Goal: Transaction & Acquisition: Purchase product/service

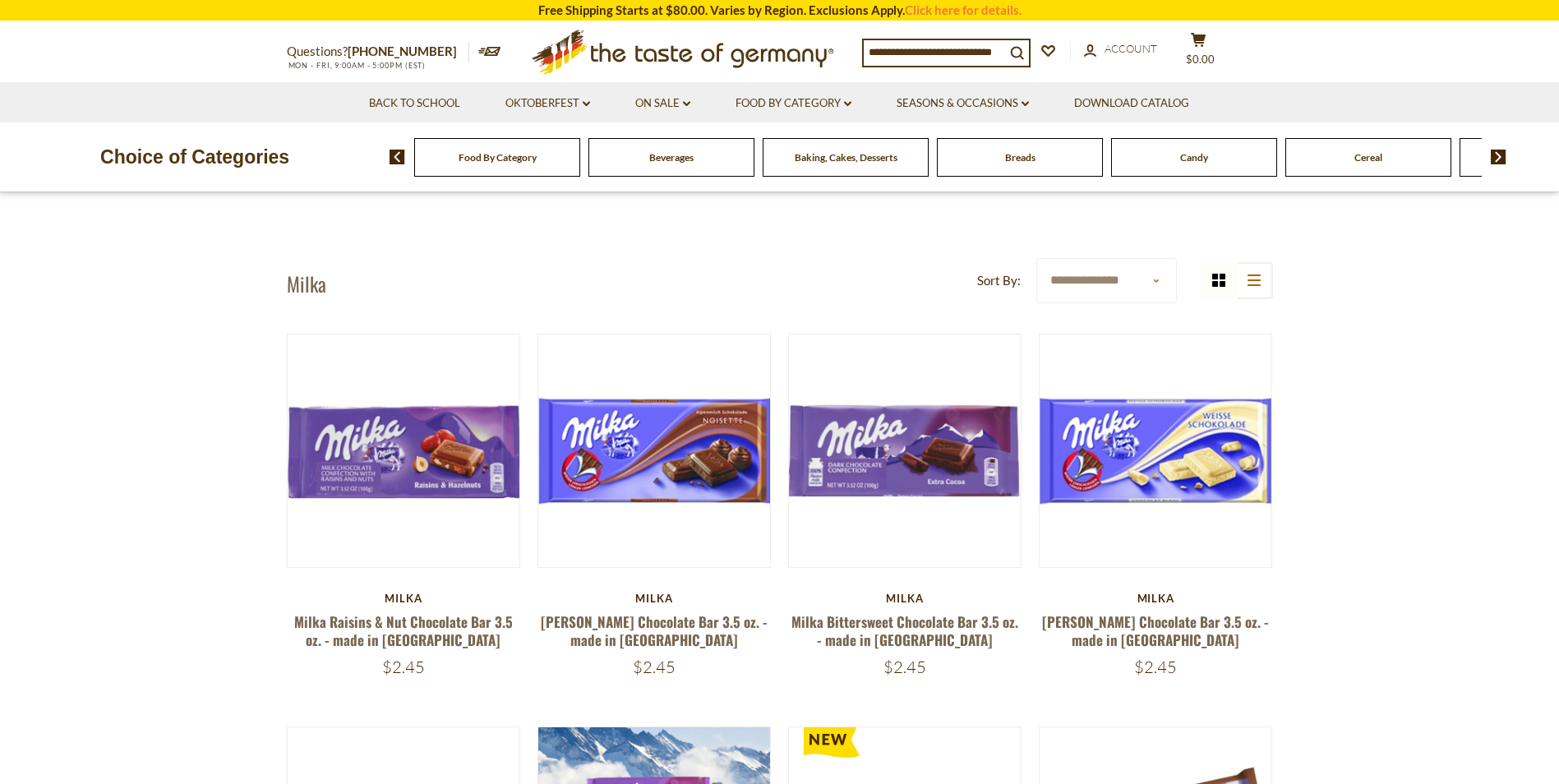
click at [1192, 164] on span "Candy" at bounding box center [1194, 157] width 28 height 13
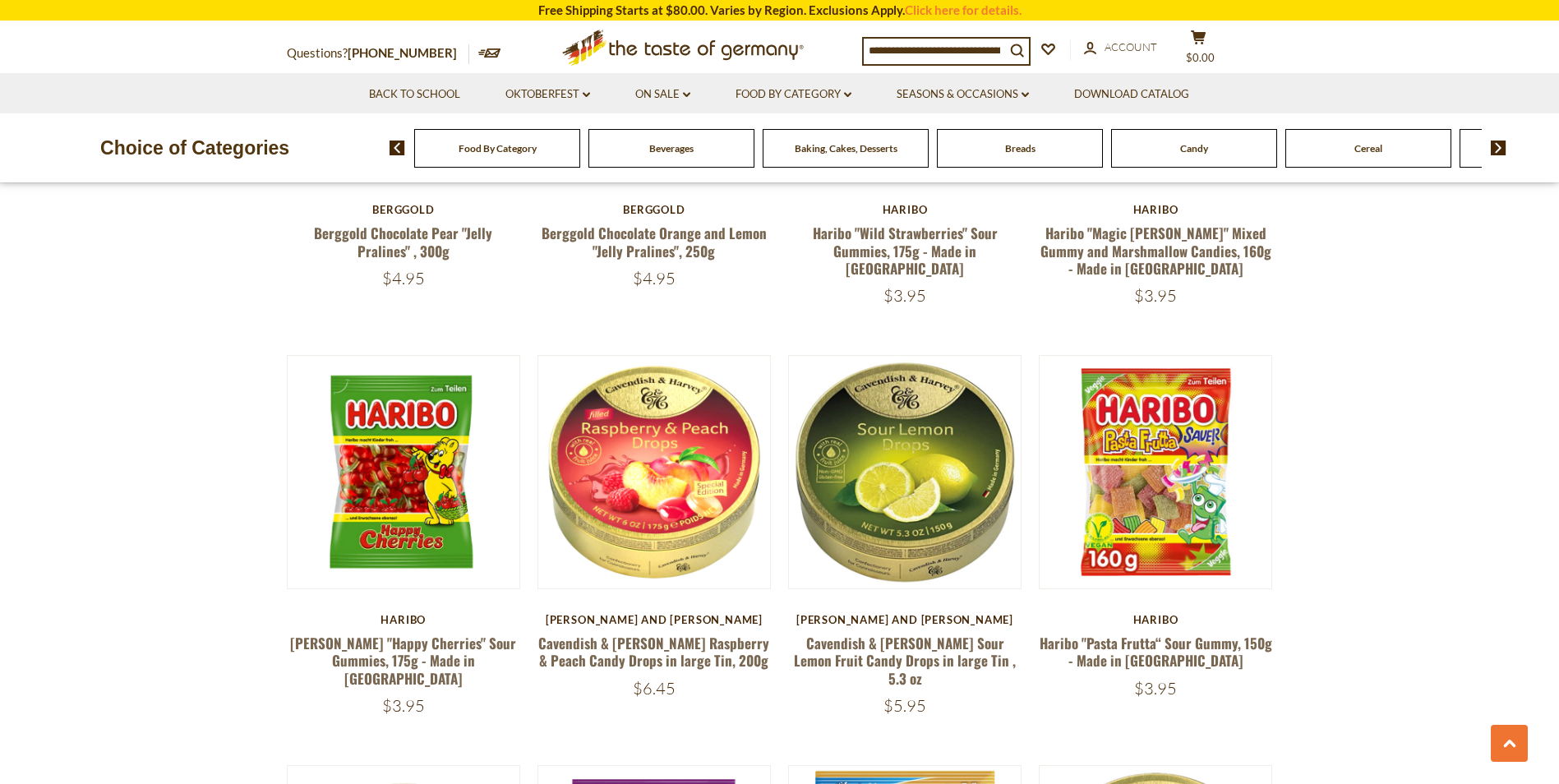
scroll to position [1232, 0]
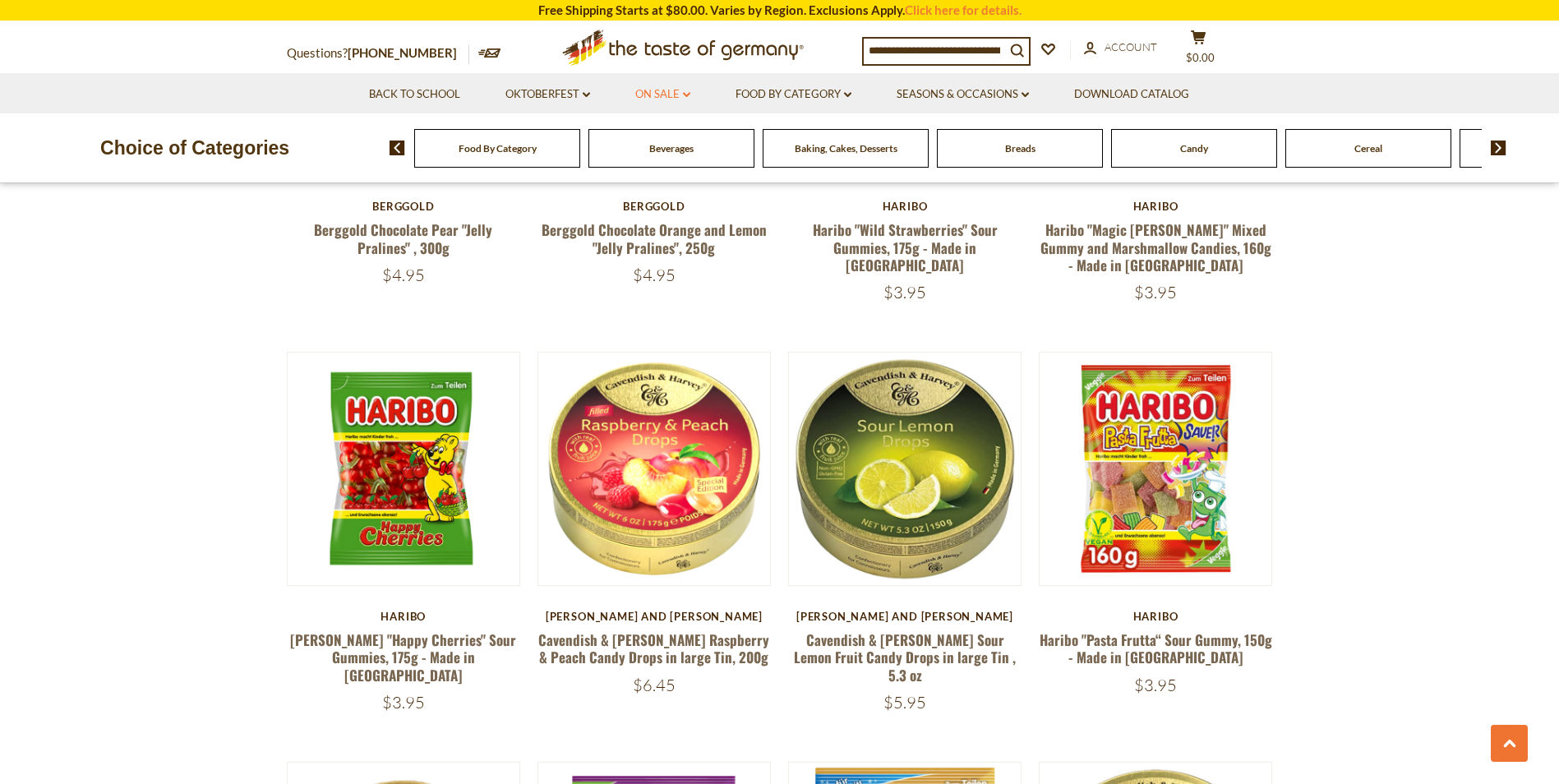
click at [683, 94] on icon "dropdown_arrow" at bounding box center [687, 95] width 8 height 6
click at [656, 138] on link "All On Sale" at bounding box center [655, 137] width 59 height 14
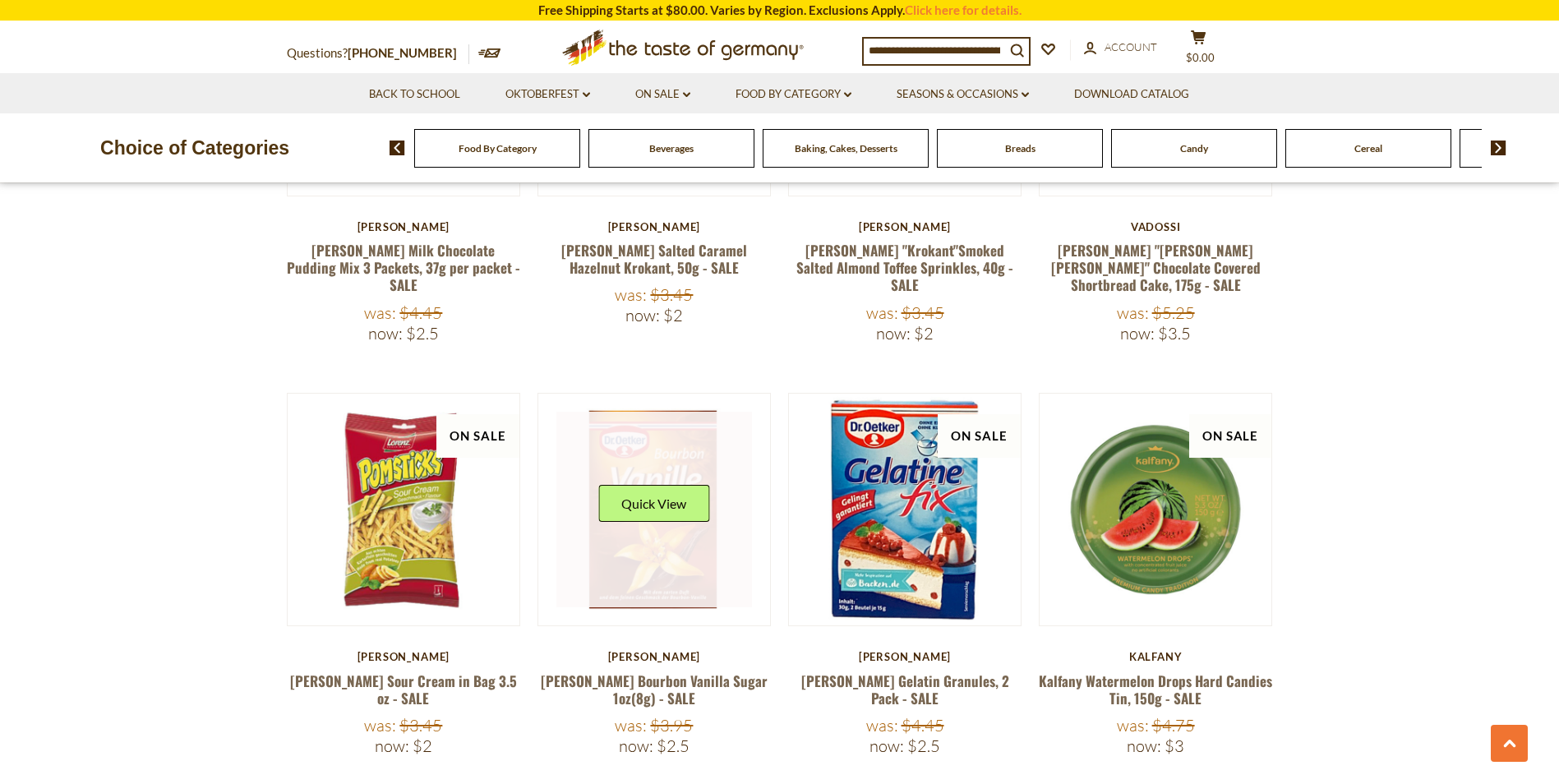
scroll to position [3778, 0]
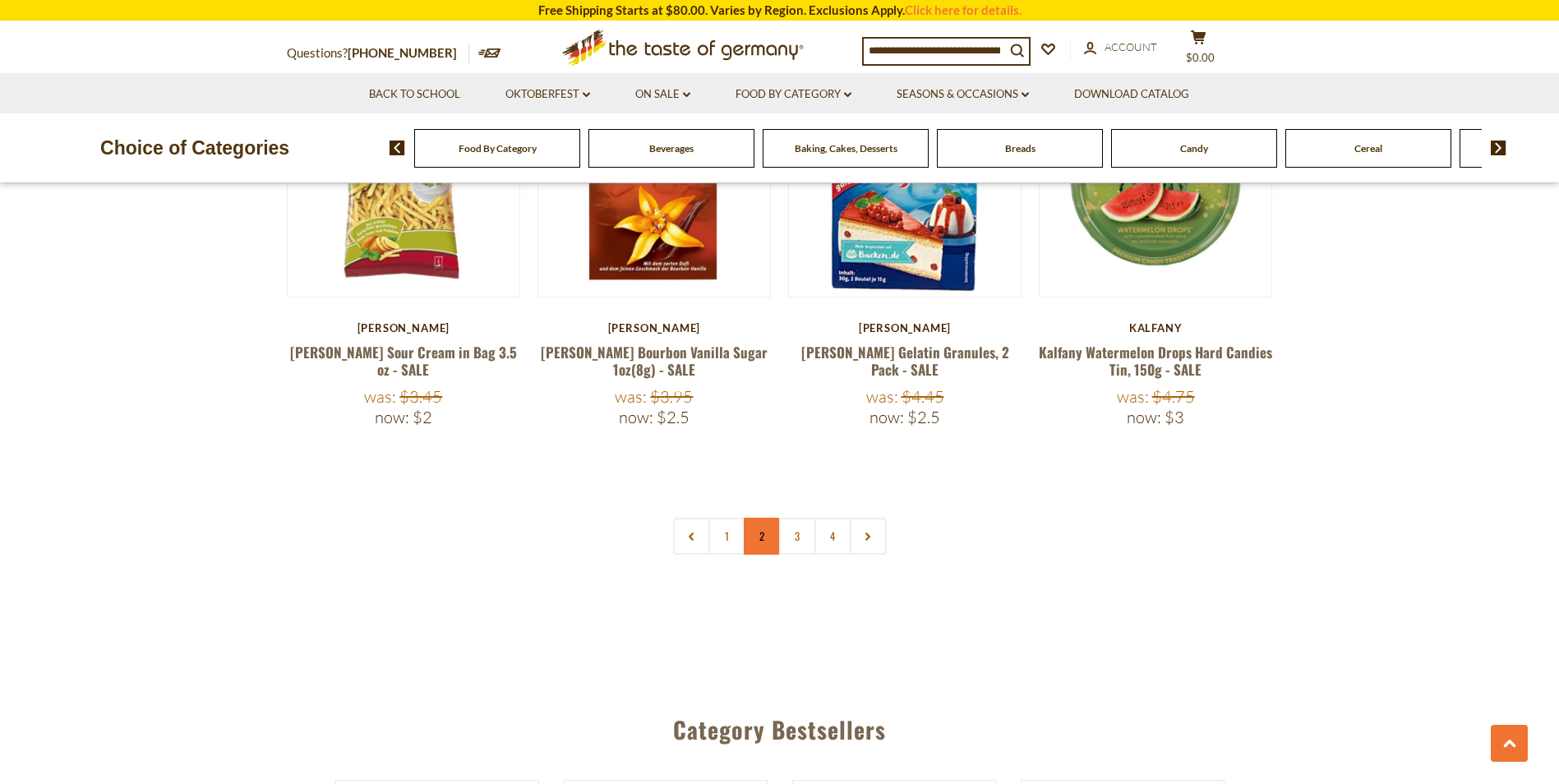
click at [760, 517] on link "2" at bounding box center [762, 536] width 37 height 37
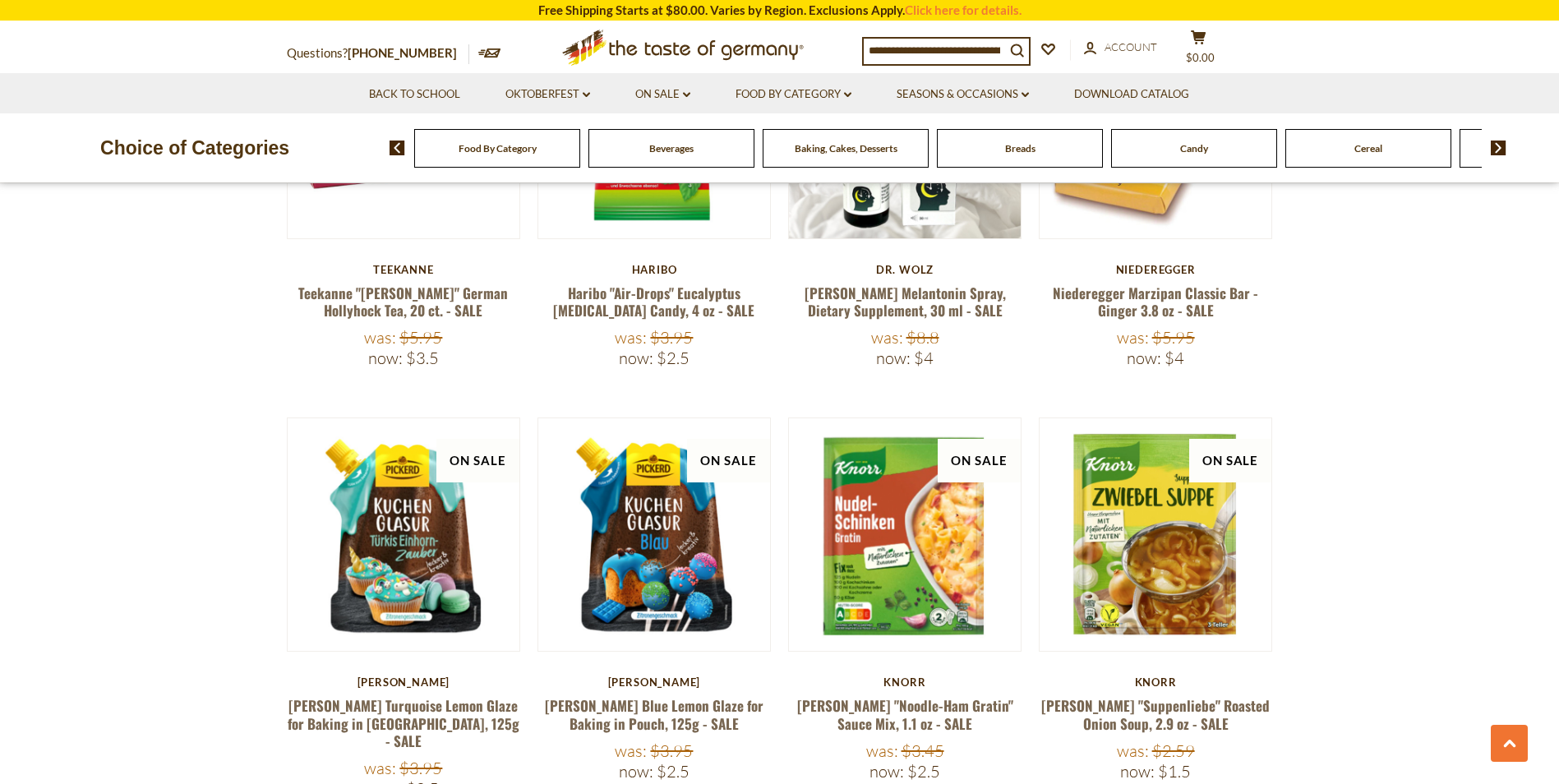
scroll to position [3585, 0]
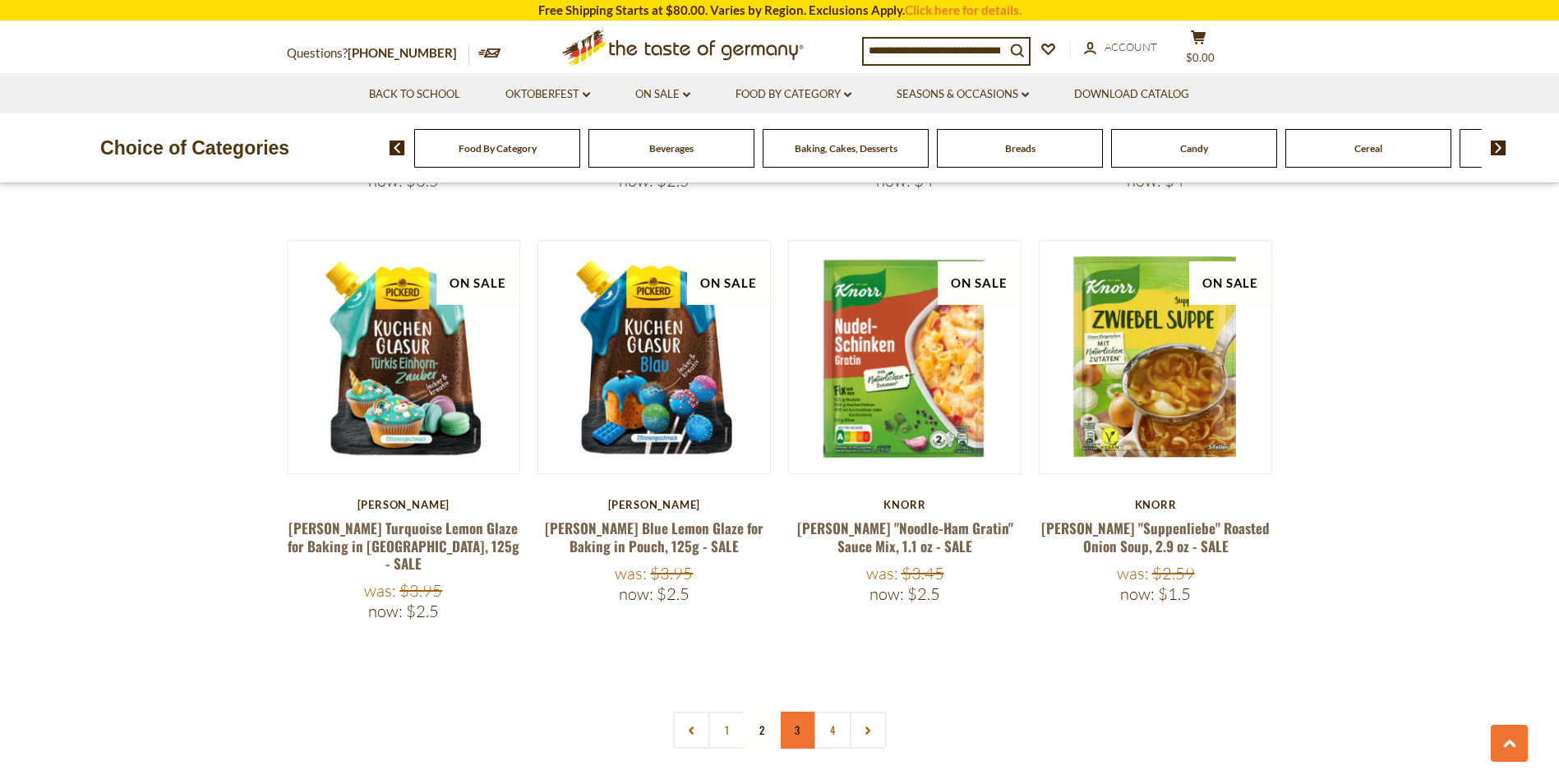
click at [801, 712] on link "3" at bounding box center [798, 730] width 37 height 37
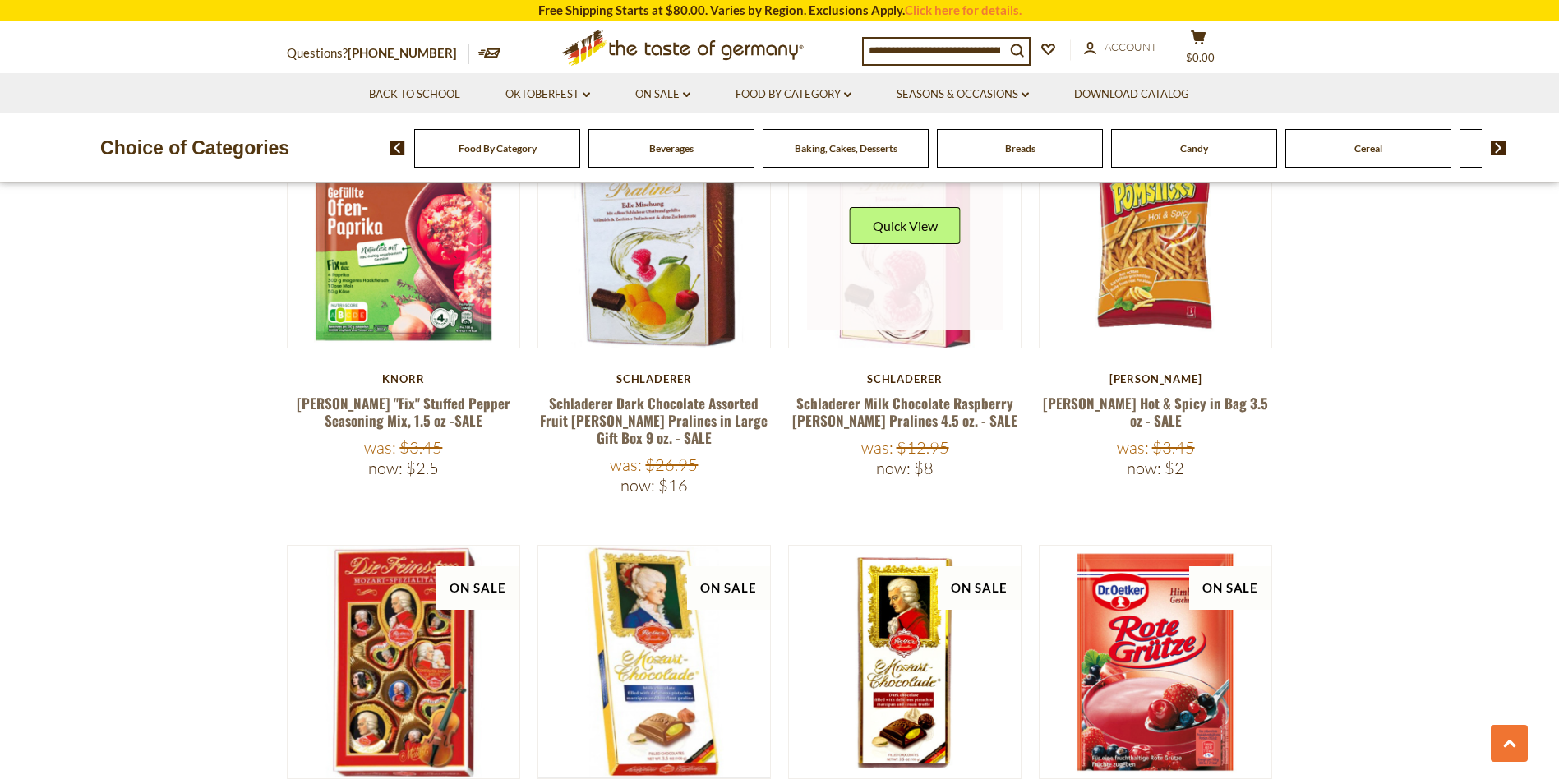
scroll to position [3667, 0]
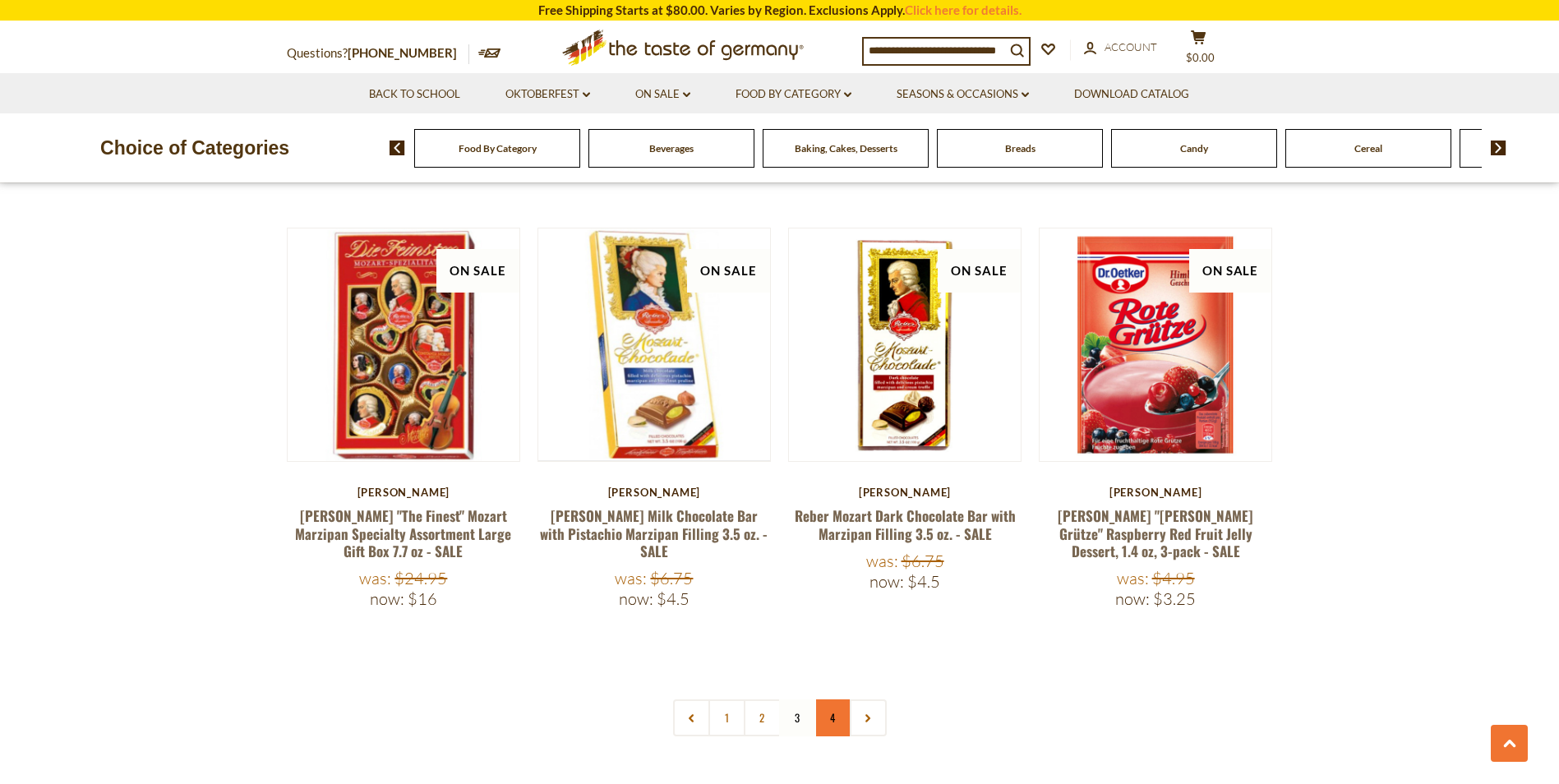
click at [833, 699] on link "4" at bounding box center [832, 718] width 37 height 37
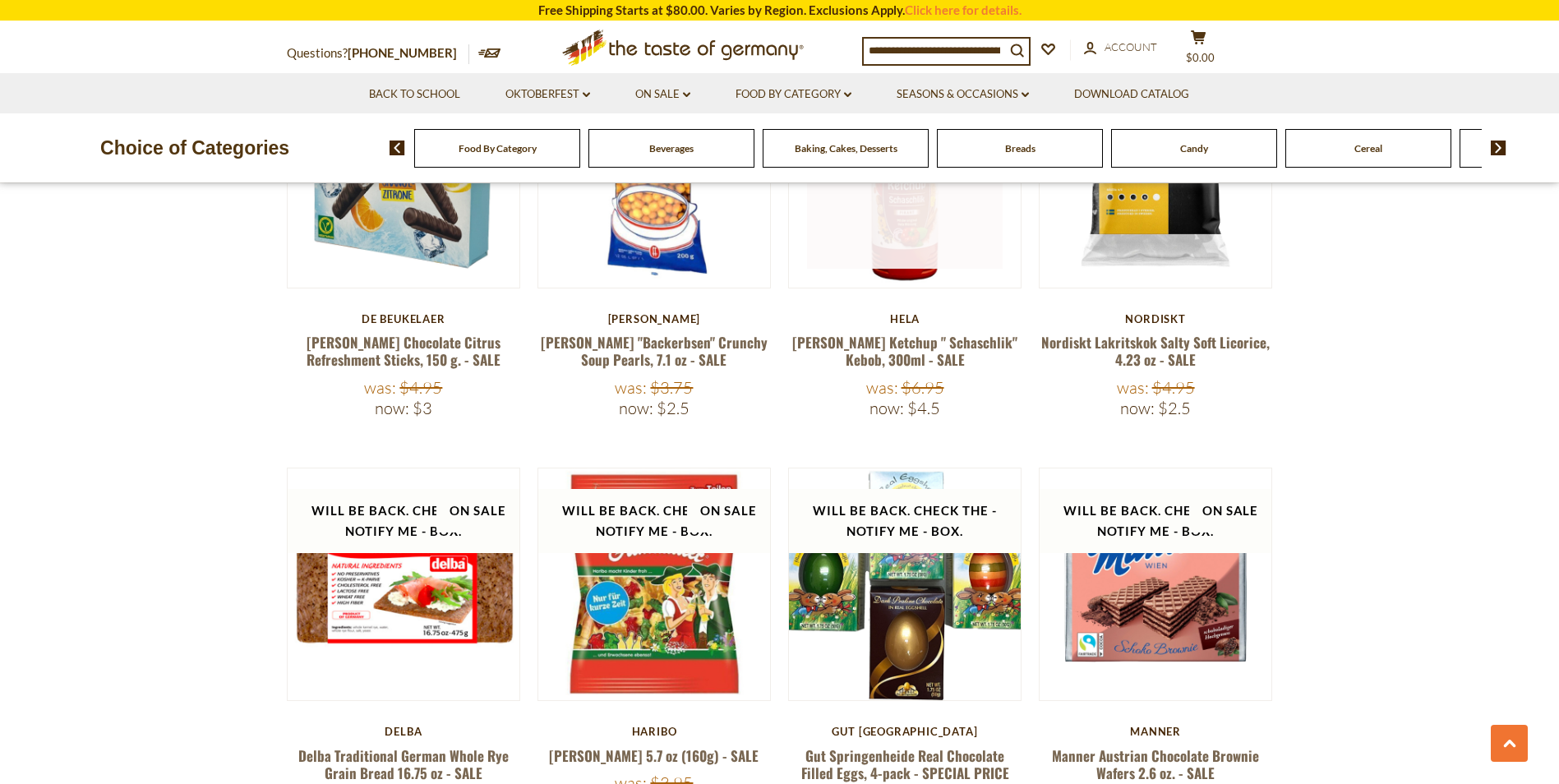
scroll to position [3338, 0]
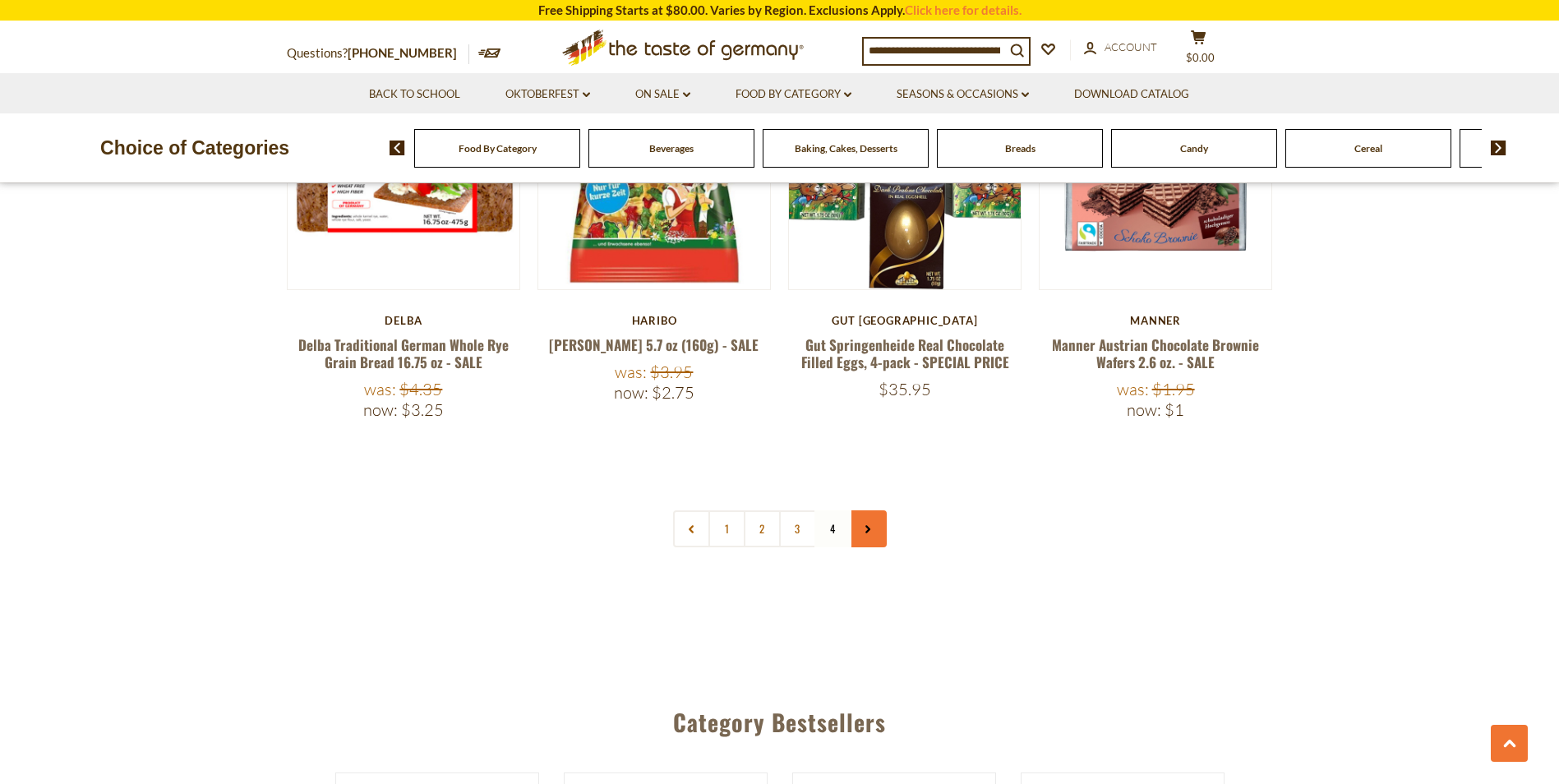
click at [878, 510] on link at bounding box center [868, 529] width 37 height 37
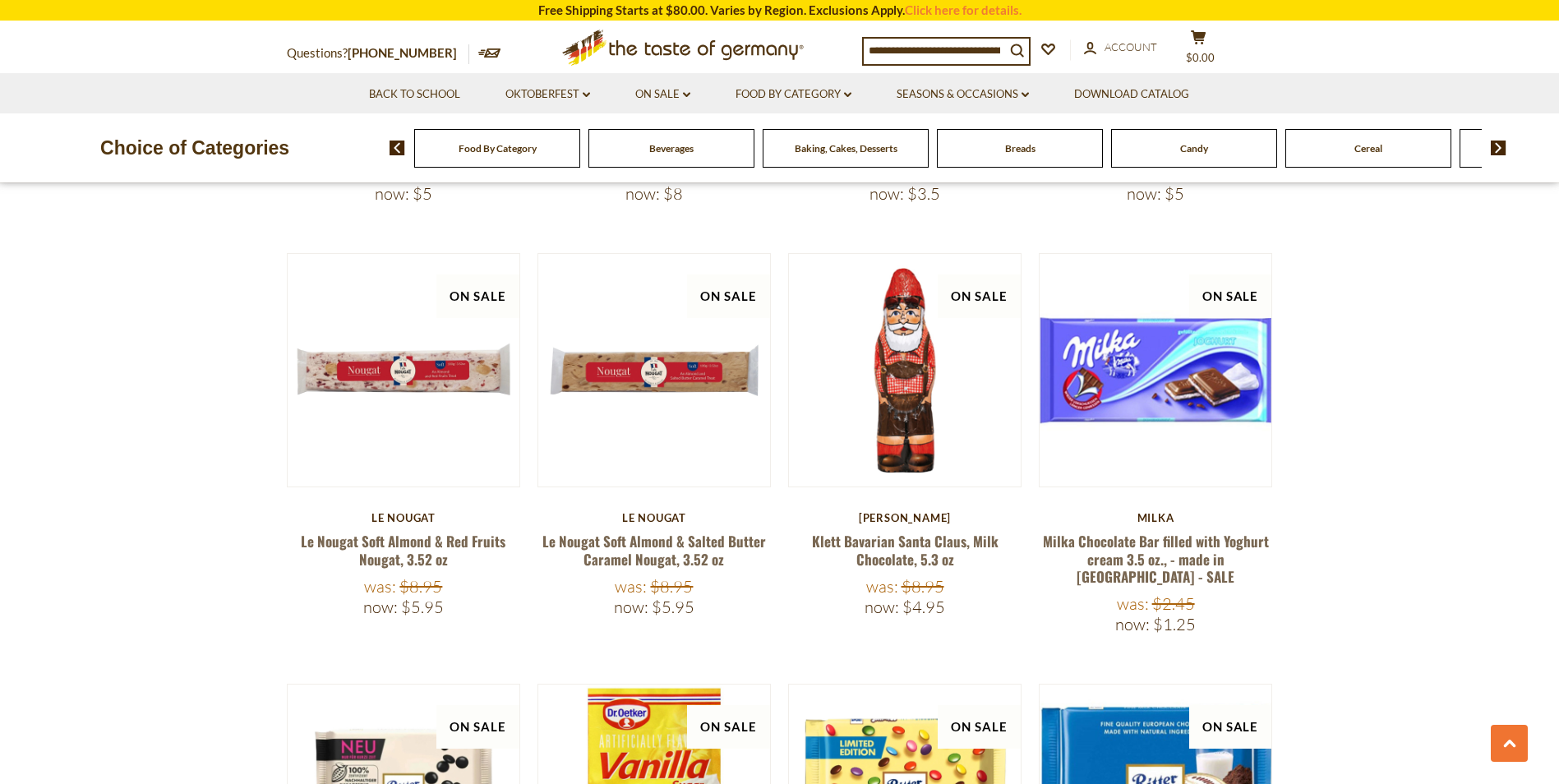
scroll to position [985, 0]
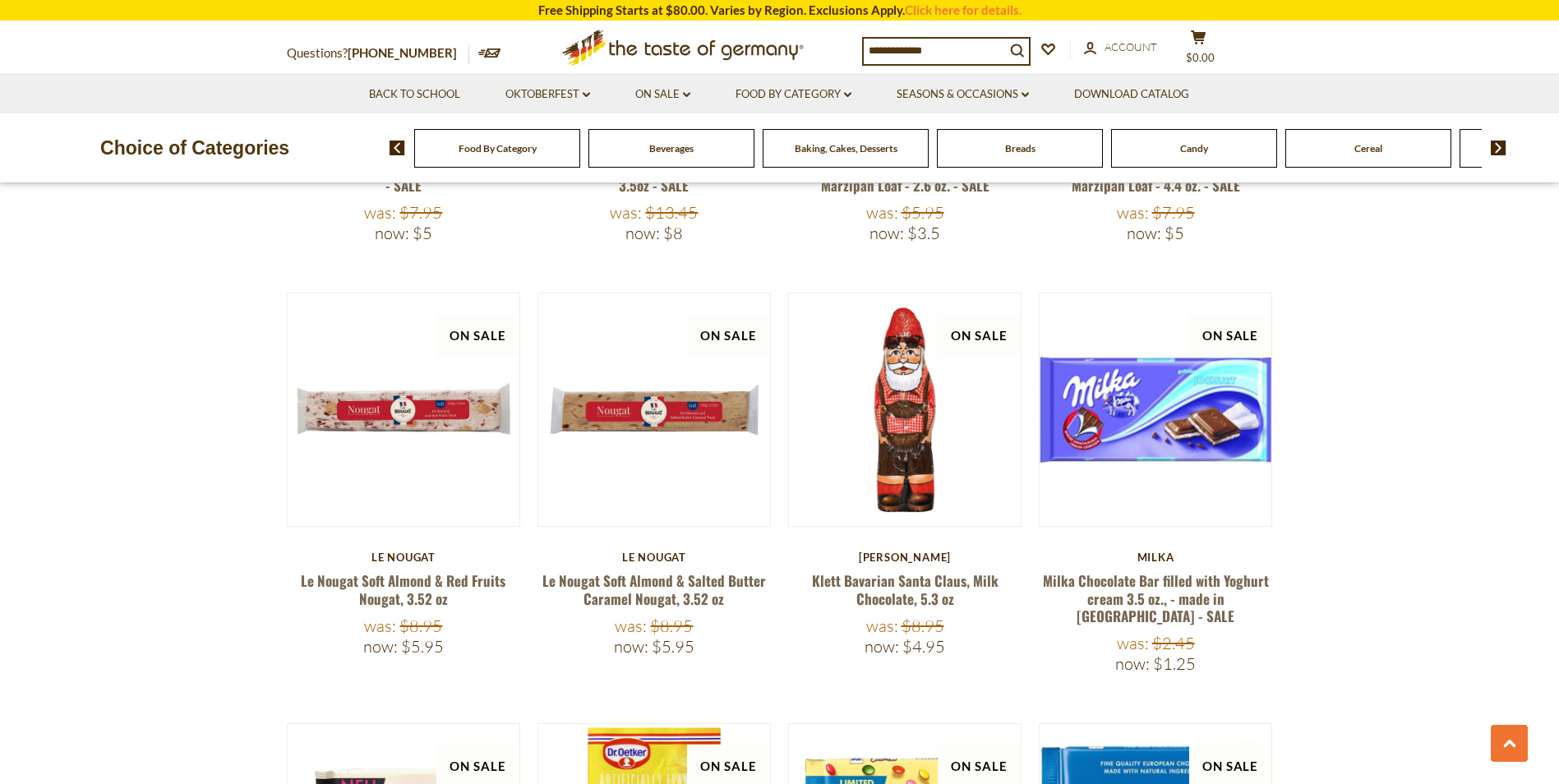
click at [846, 148] on span "Baking, Cakes, Desserts" at bounding box center [846, 148] width 103 height 13
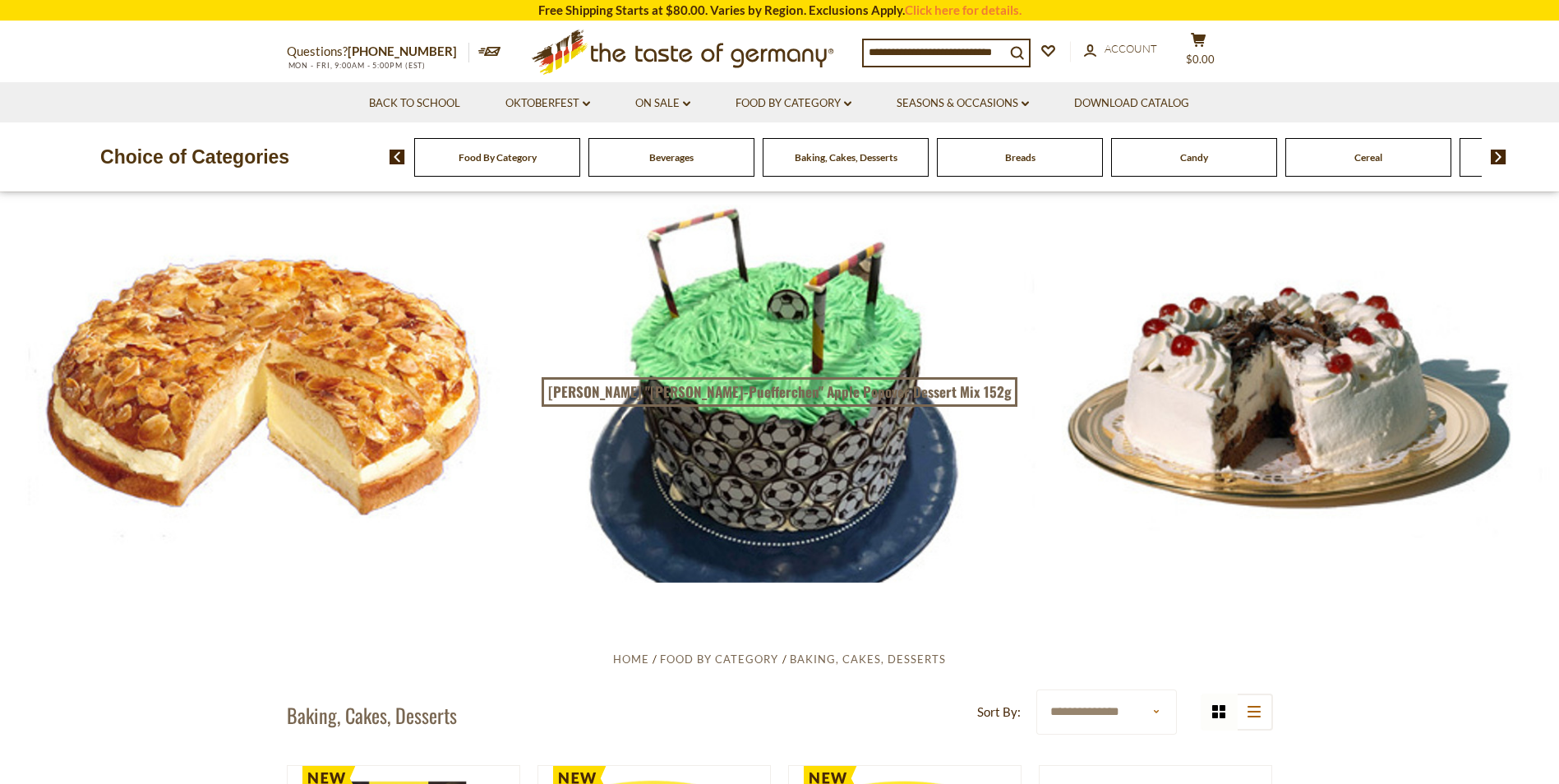
click at [1501, 155] on img at bounding box center [1498, 156] width 15 height 14
click at [145, 170] on div "Cookies" at bounding box center [62, 157] width 166 height 39
click at [1107, 161] on span "Cookies" at bounding box center [1107, 157] width 36 height 13
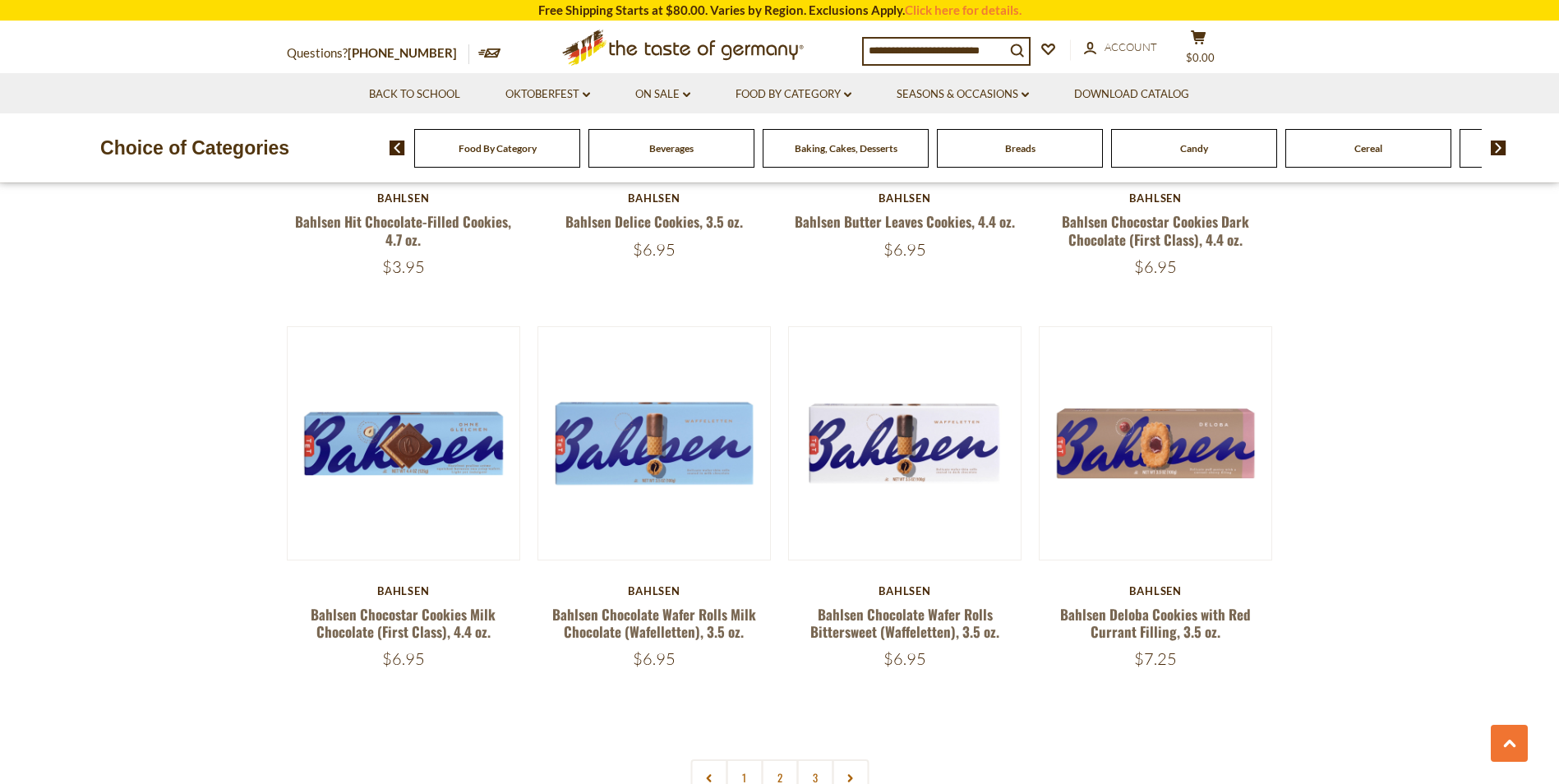
scroll to position [4025, 0]
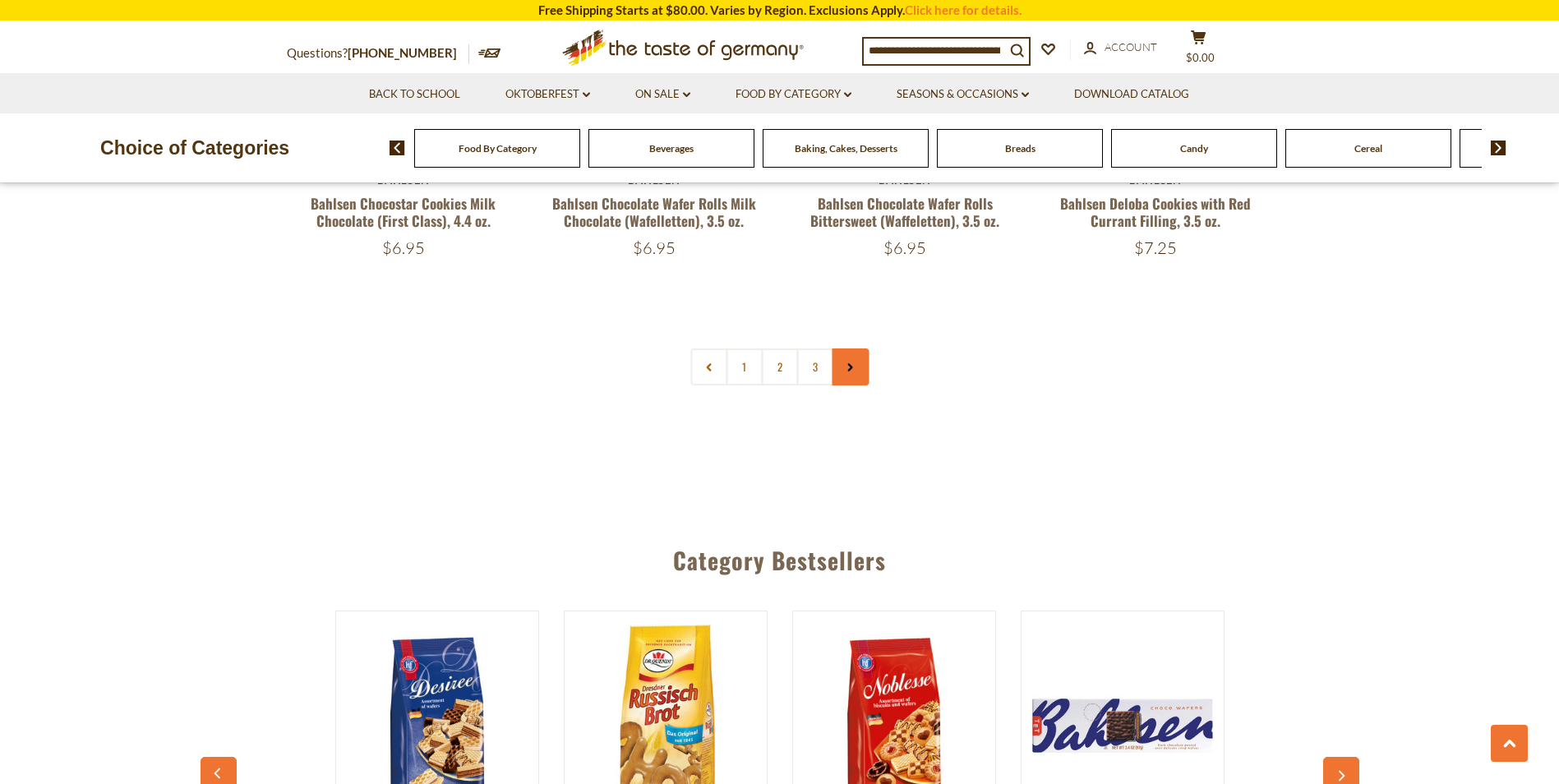
click at [857, 364] on link at bounding box center [850, 367] width 37 height 37
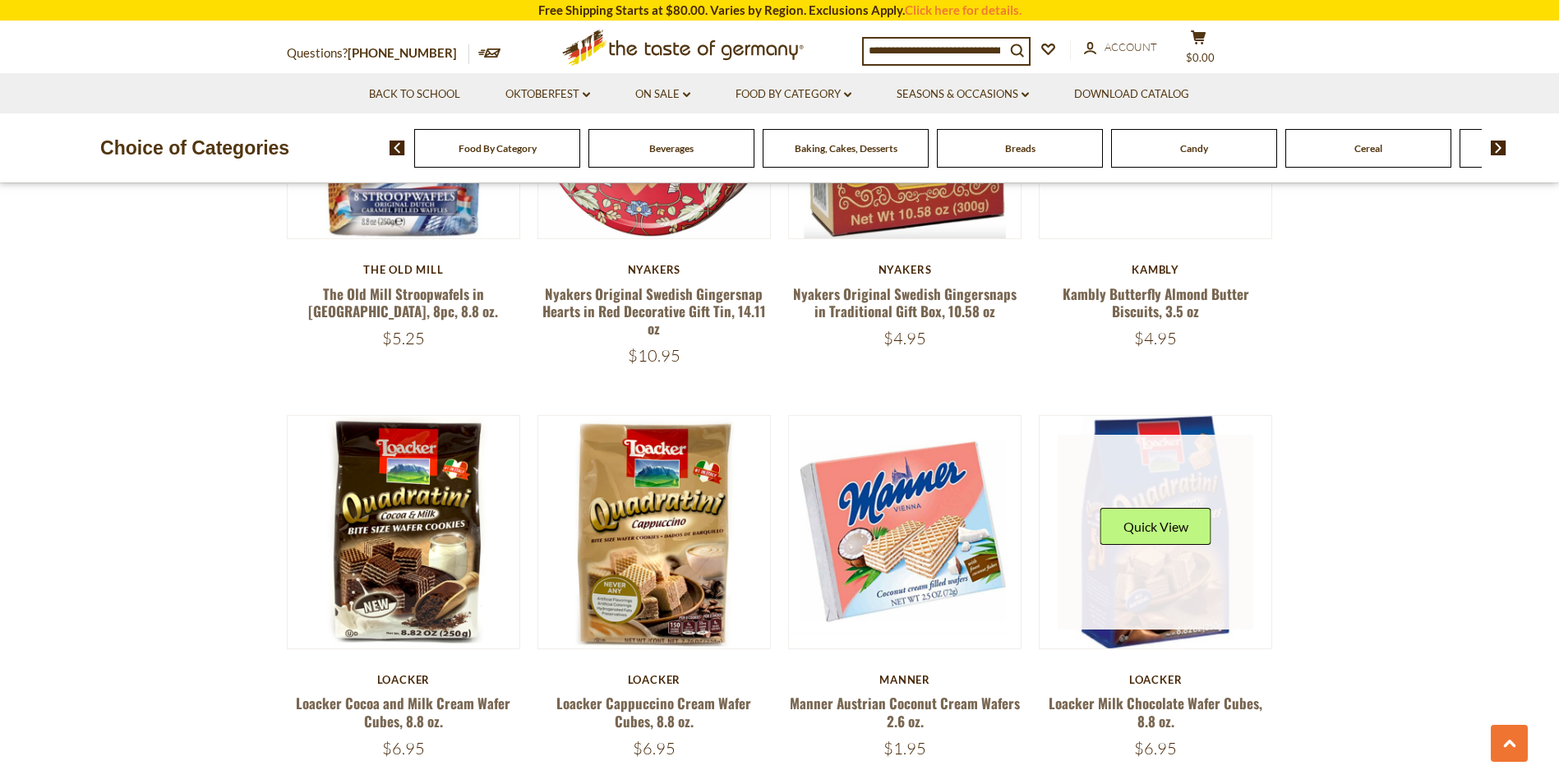
scroll to position [2382, 0]
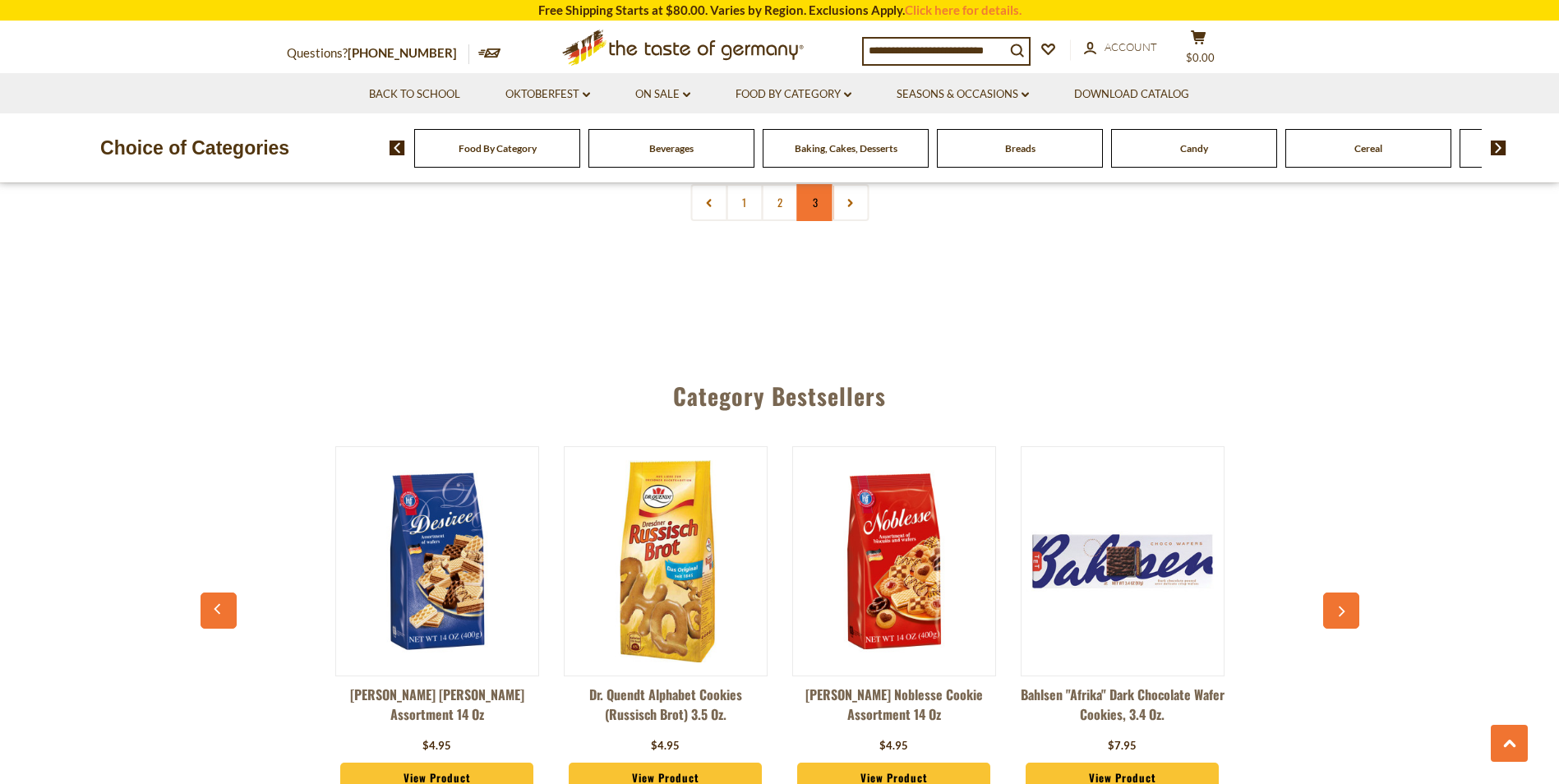
click at [814, 196] on link "3" at bounding box center [814, 202] width 37 height 37
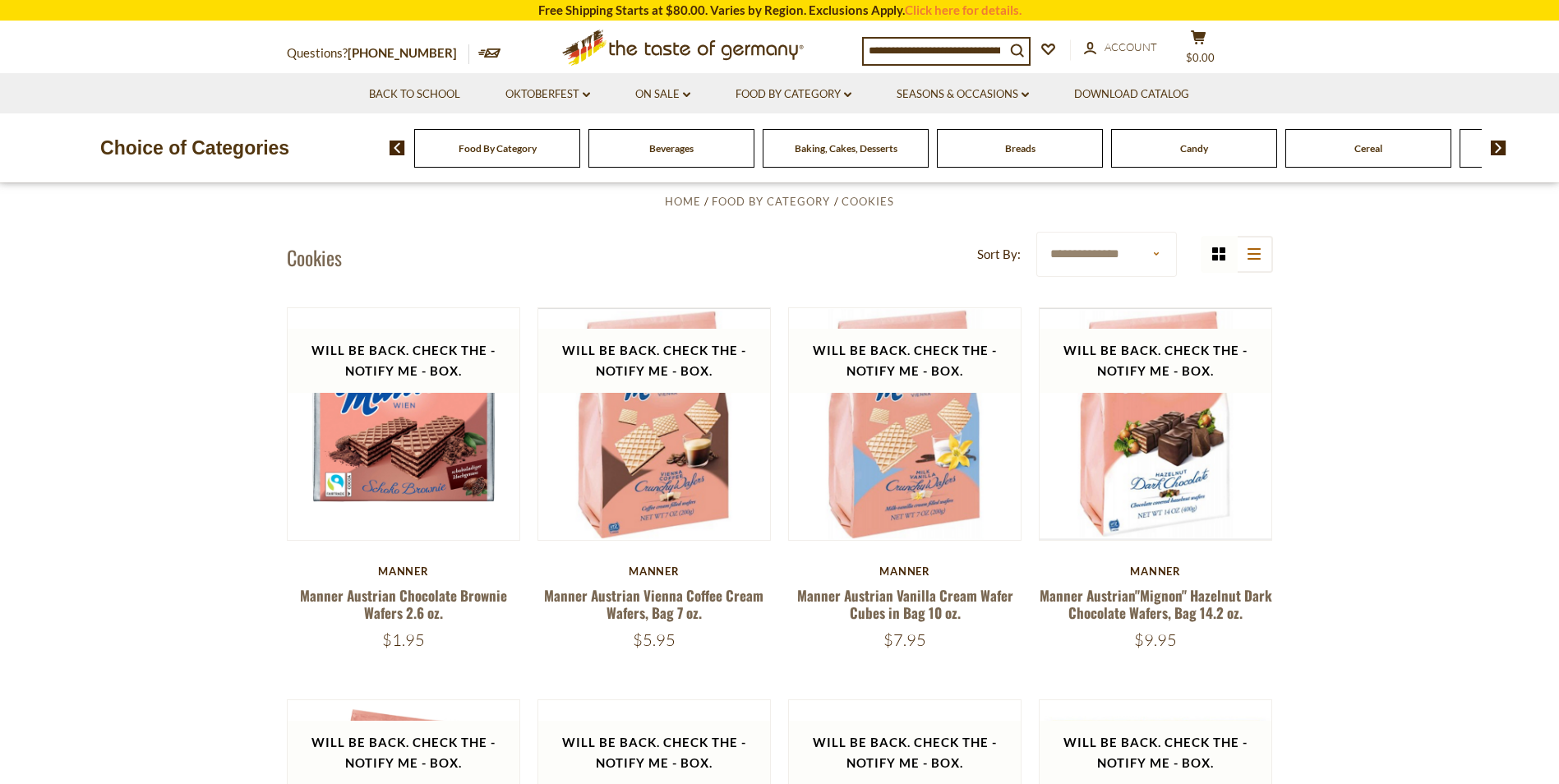
scroll to position [443, 0]
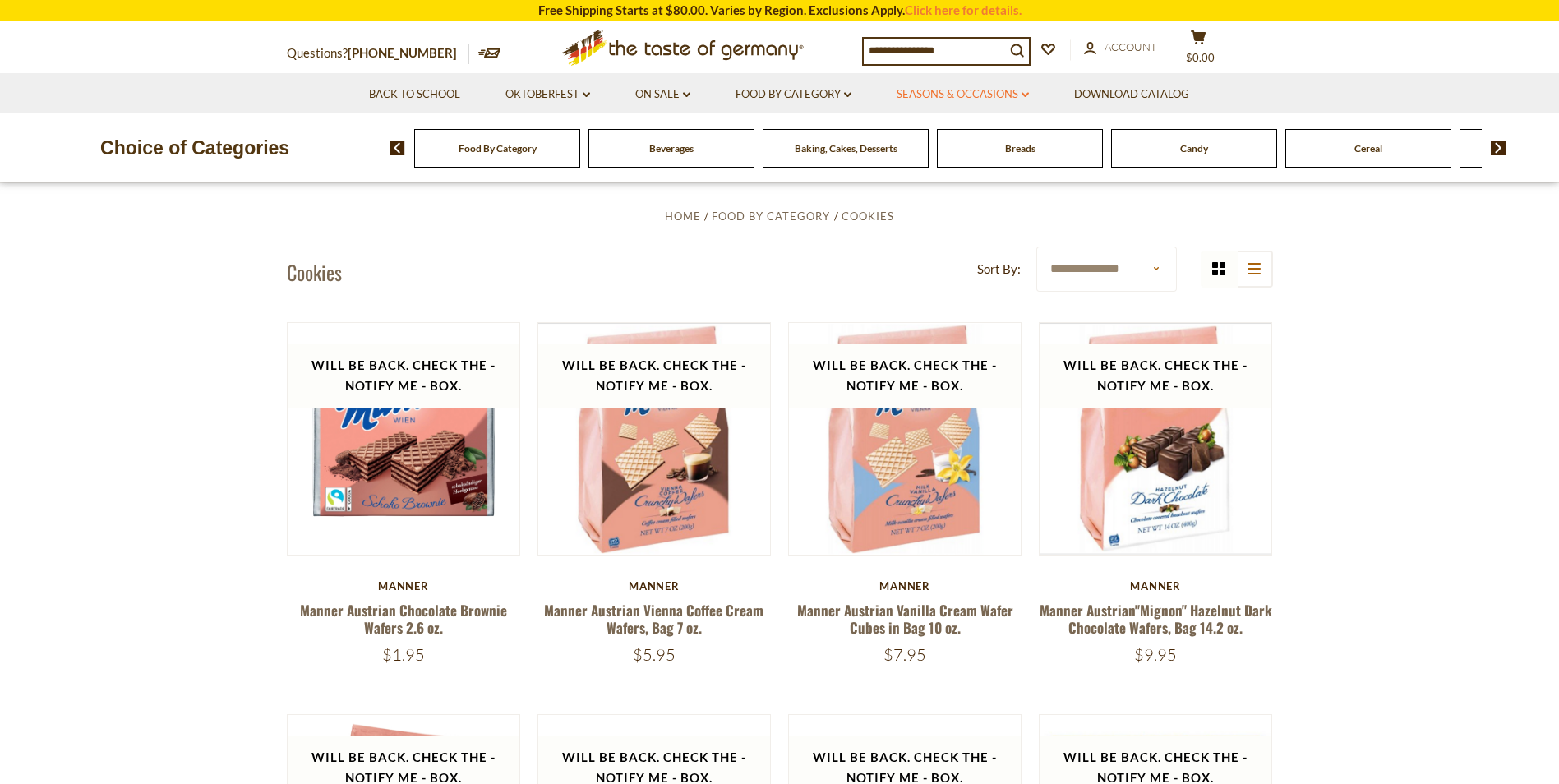
click at [1015, 92] on link "Seasons & Occasions dropdown_arrow" at bounding box center [963, 94] width 132 height 18
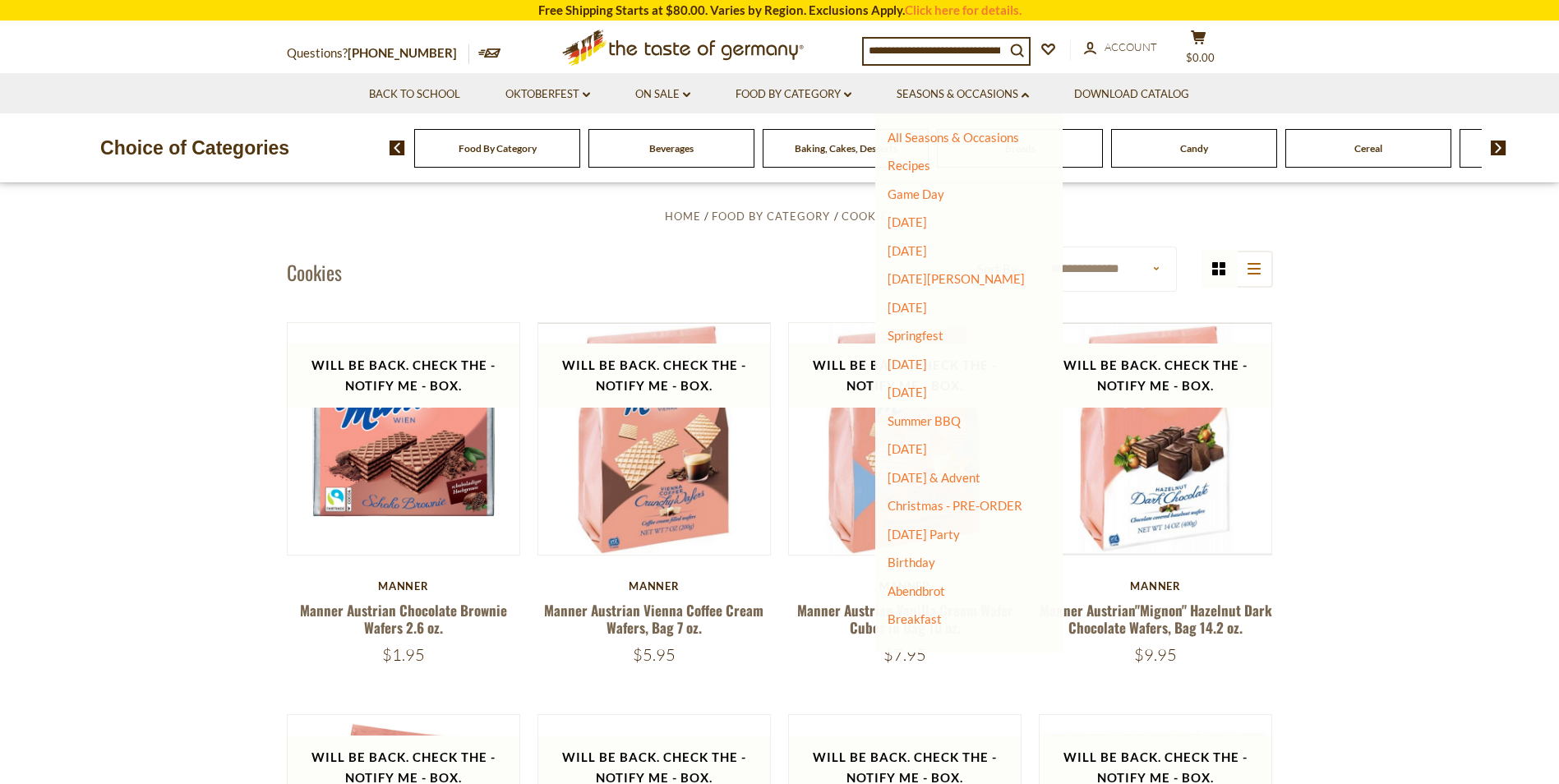
click at [580, 148] on div "Candy" at bounding box center [497, 148] width 166 height 39
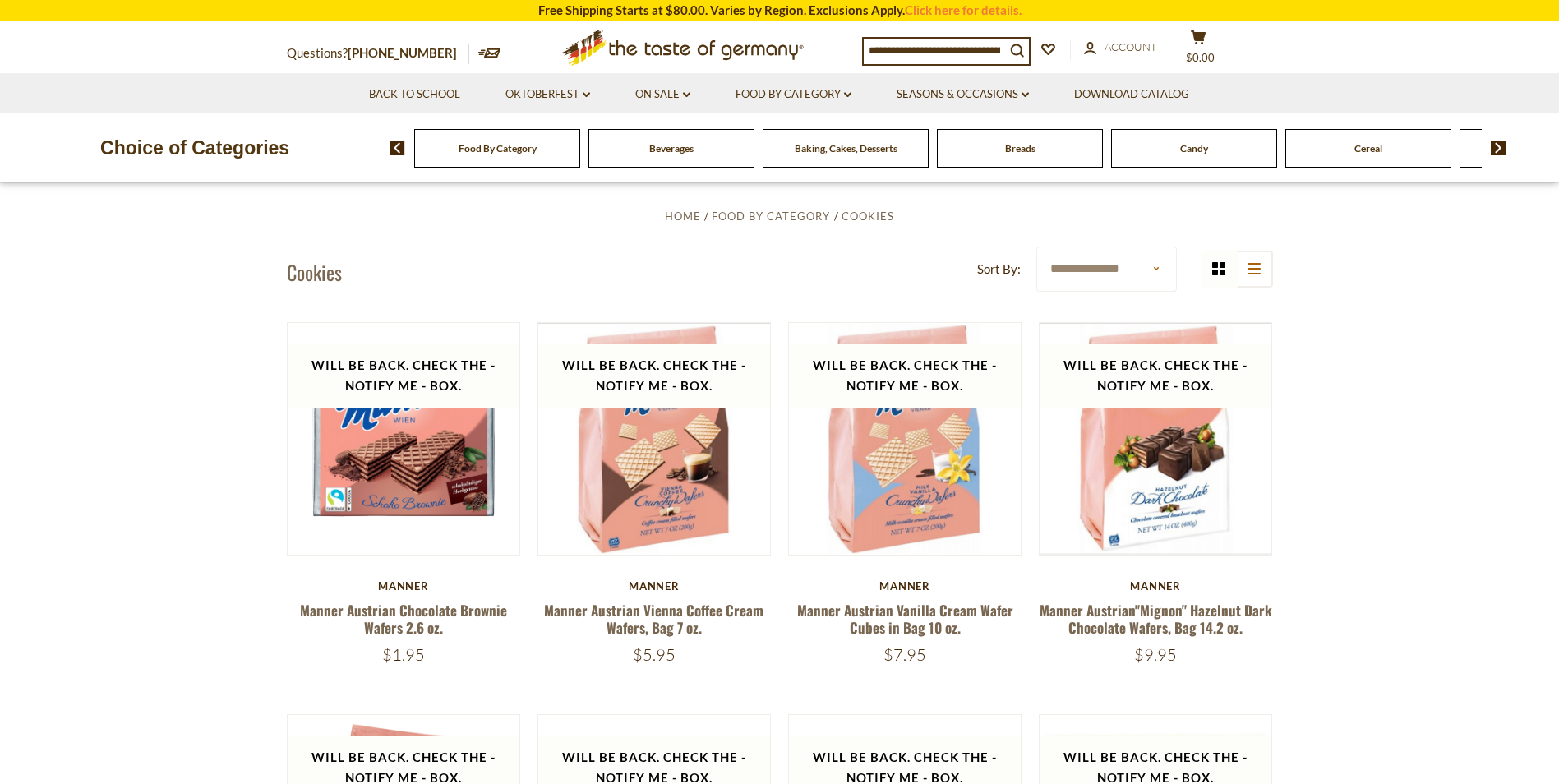
click at [1180, 153] on span "Candy" at bounding box center [1194, 148] width 28 height 13
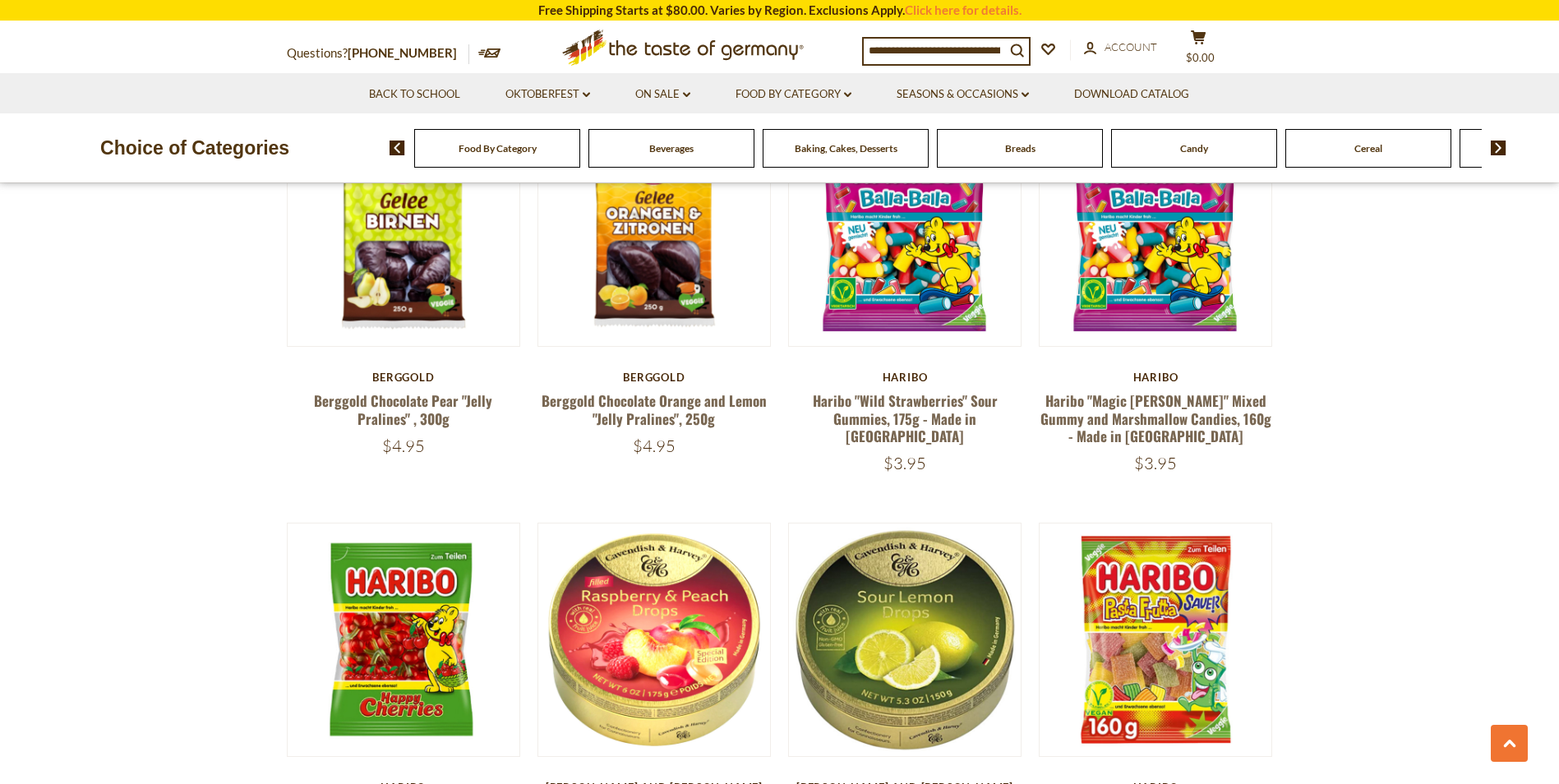
scroll to position [1150, 0]
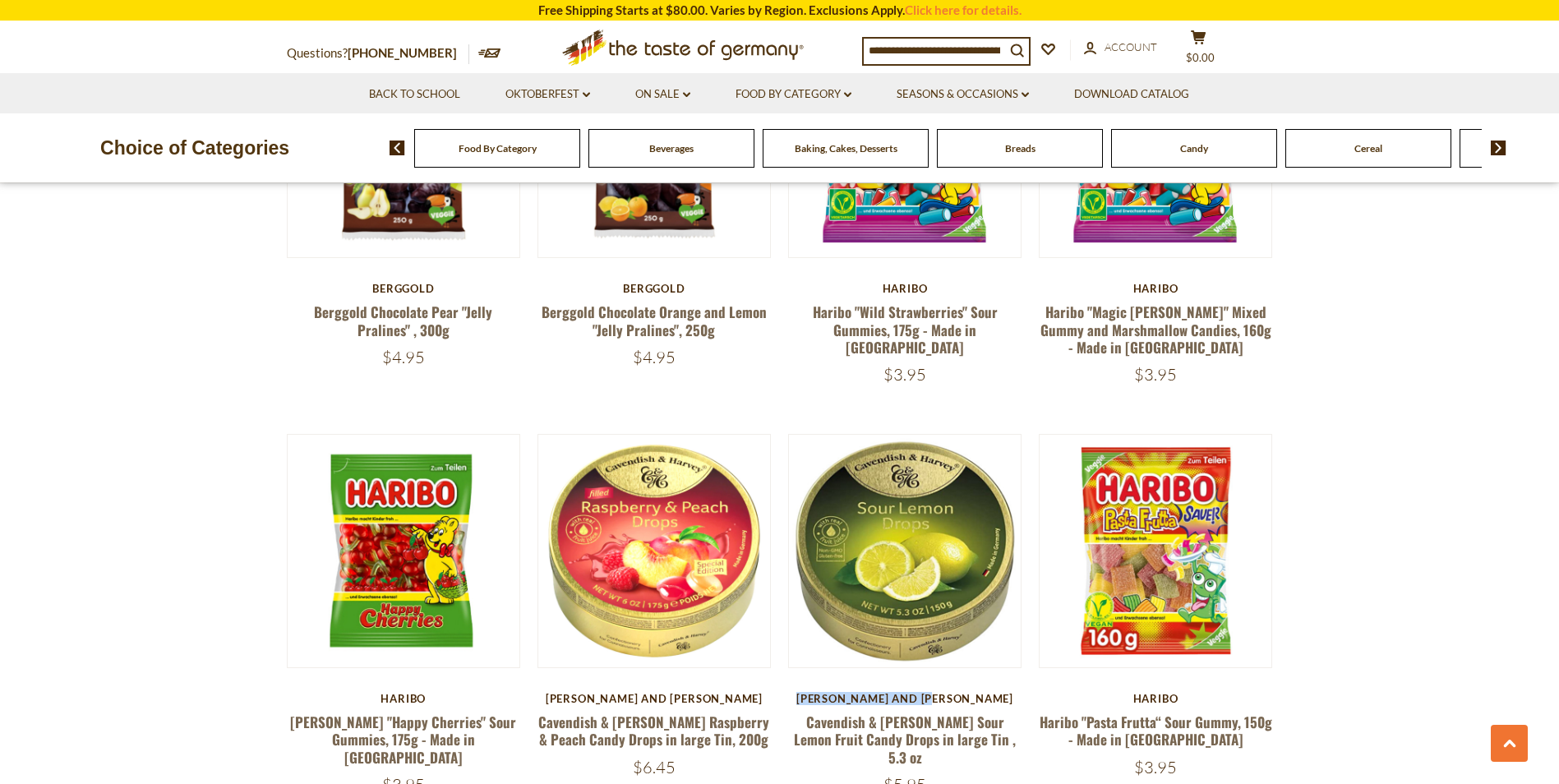
drag, startPoint x: 983, startPoint y: 674, endPoint x: 832, endPoint y: 670, distance: 151.1
click at [832, 670] on article "Quick View Cavendish and Harvey Cavendish & Harvey Sour Lemon Fruit Candy Drops…" at bounding box center [905, 614] width 234 height 360
drag, startPoint x: 832, startPoint y: 670, endPoint x: 877, endPoint y: 678, distance: 45.7
copy div "[PERSON_NAME] and [PERSON_NAME]"
click at [889, 46] on input at bounding box center [934, 50] width 142 height 23
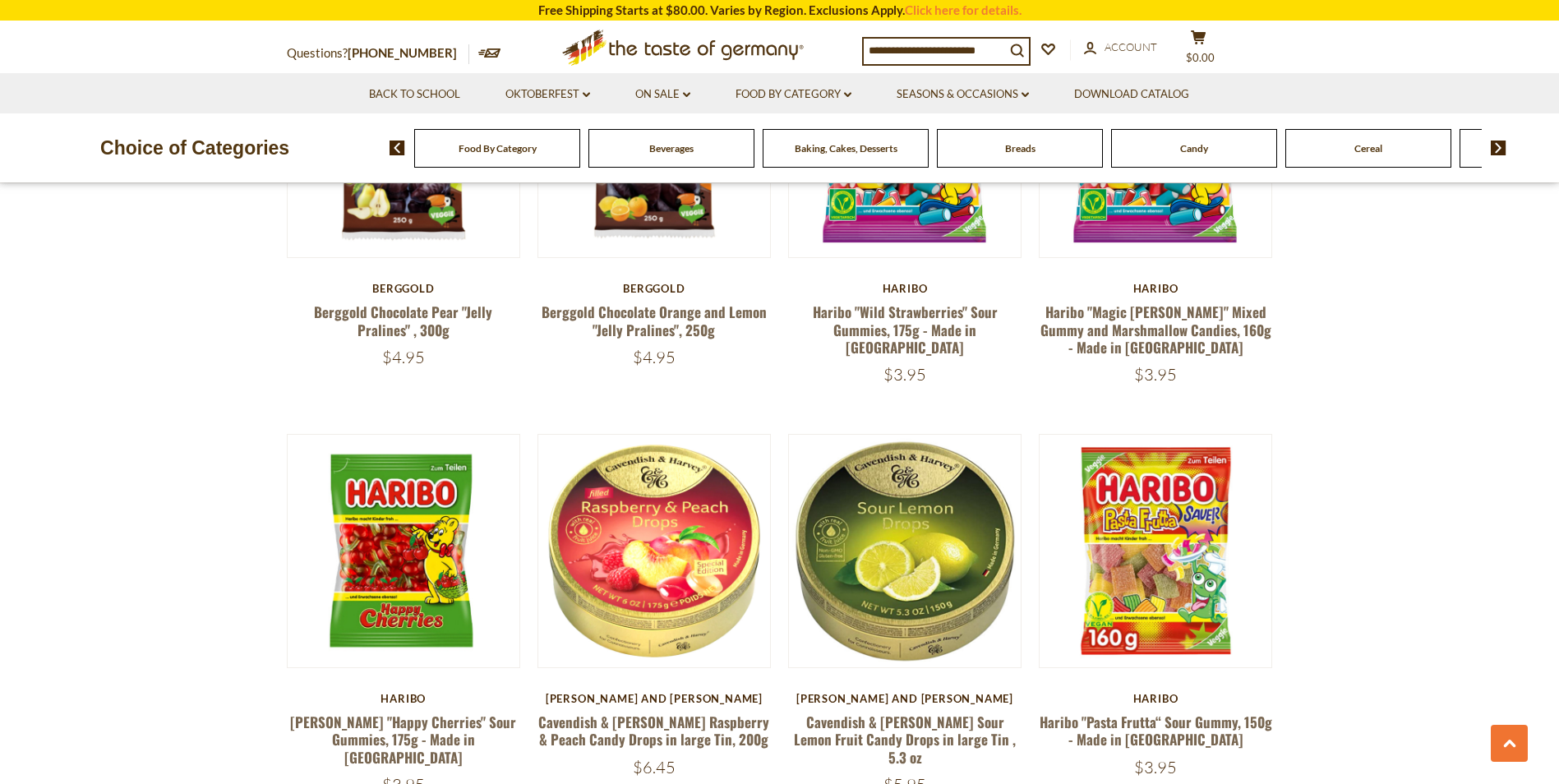
paste input "**********"
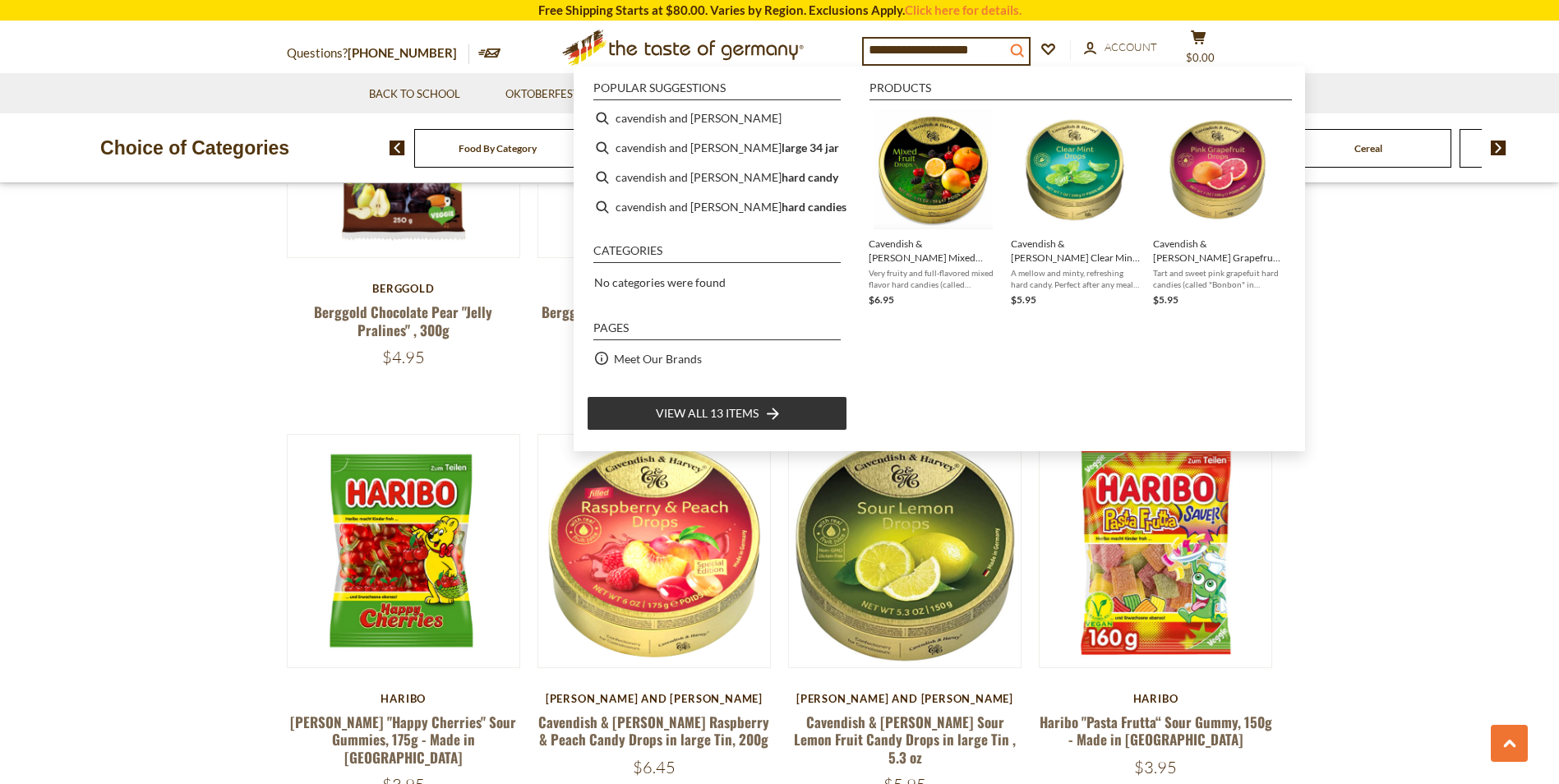
type input "**********"
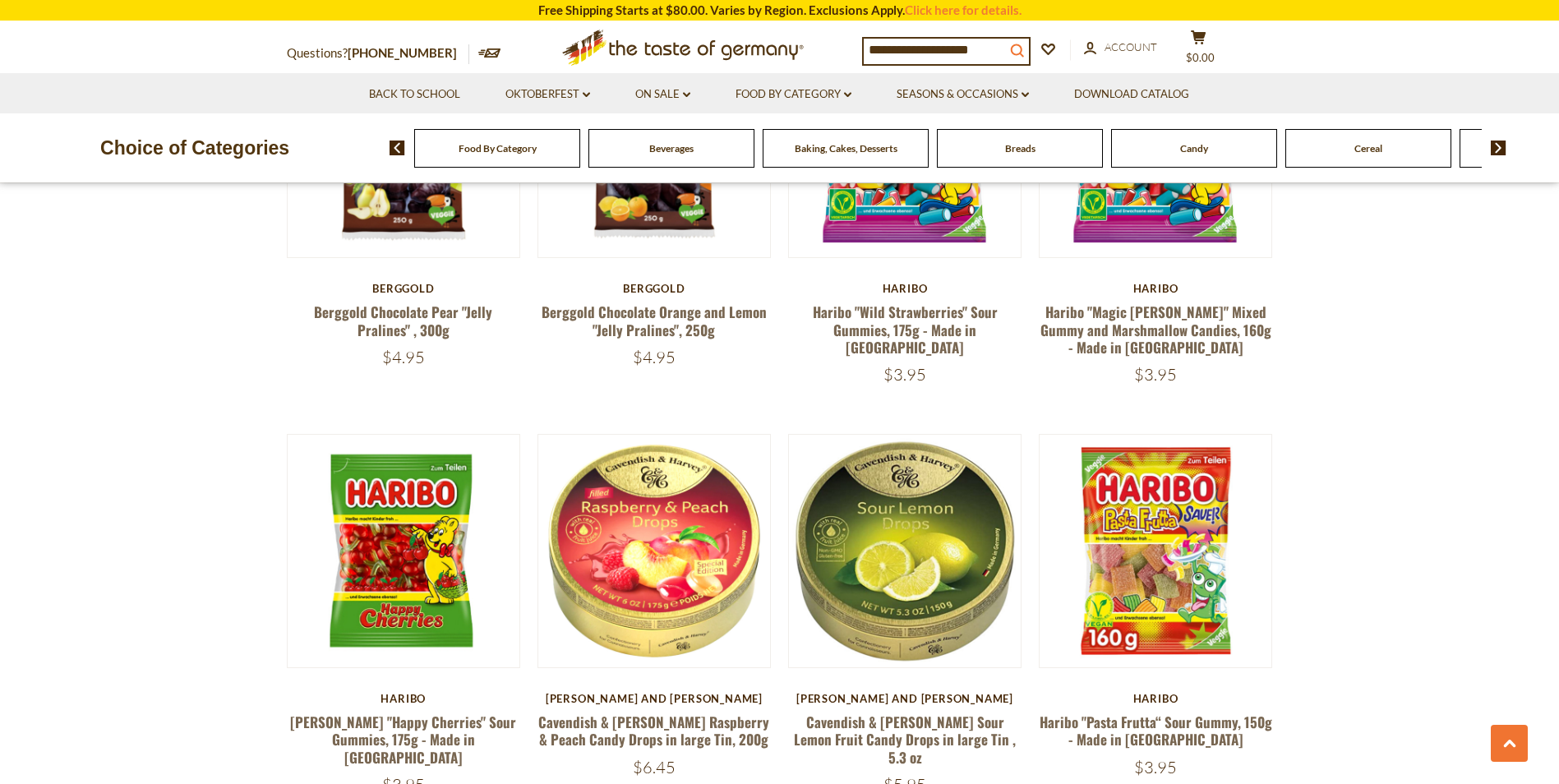
click at [1023, 45] on icon "submit" at bounding box center [1017, 51] width 13 height 13
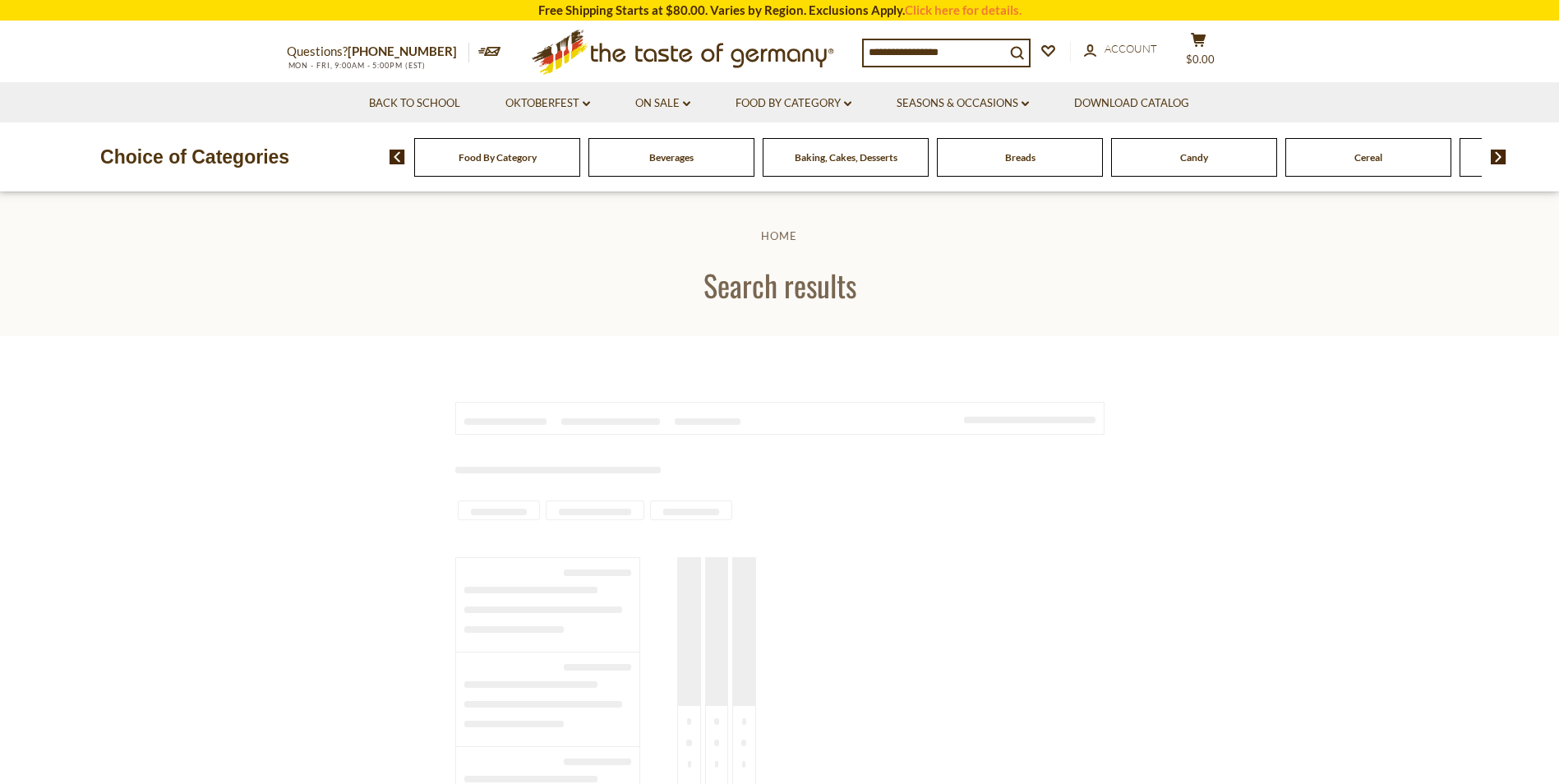
type input "**********"
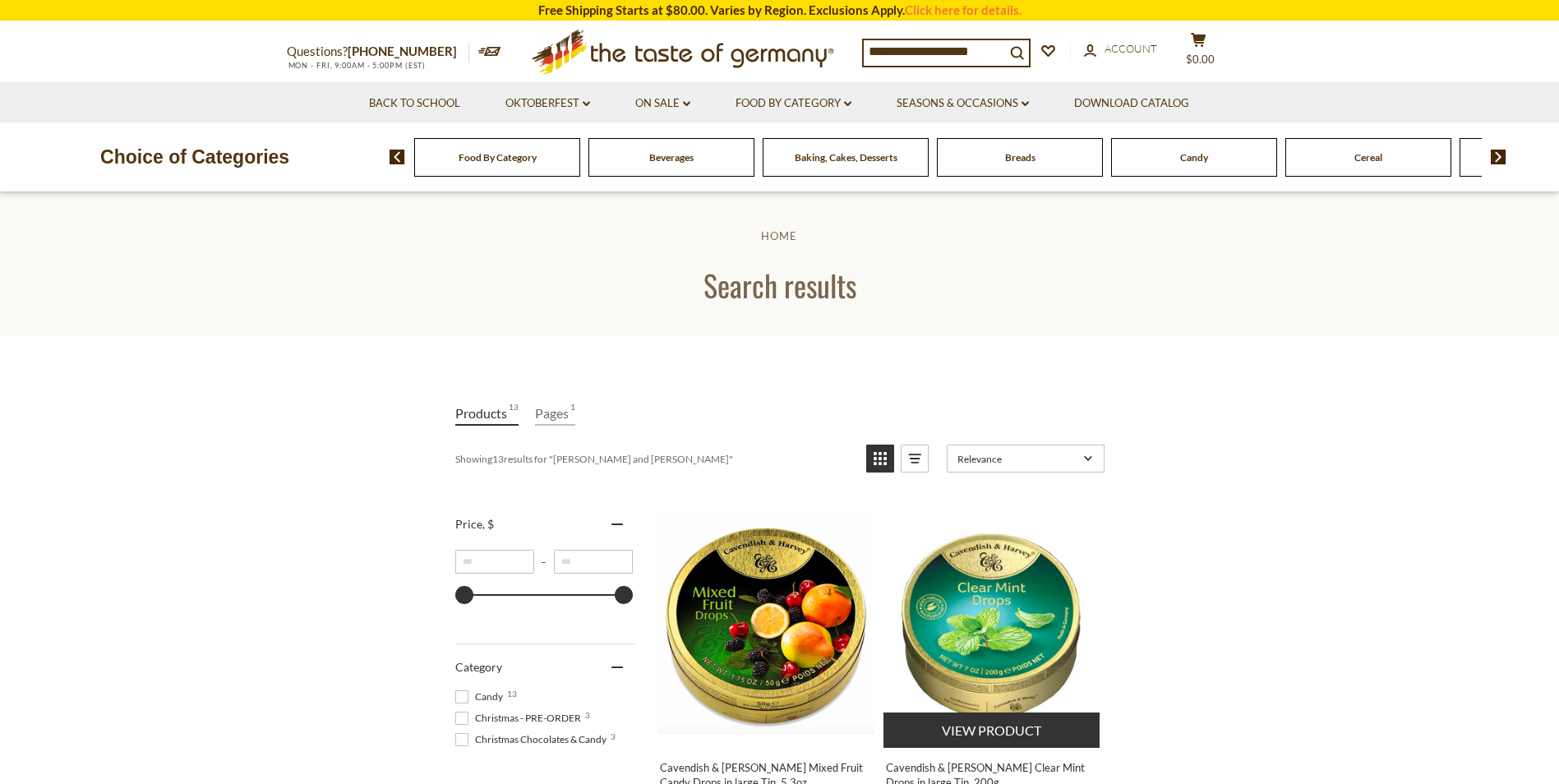
click at [1008, 595] on img "Cavendish & Harvey Clear Mint Drops in large Tin, 200g" at bounding box center [992, 625] width 218 height 218
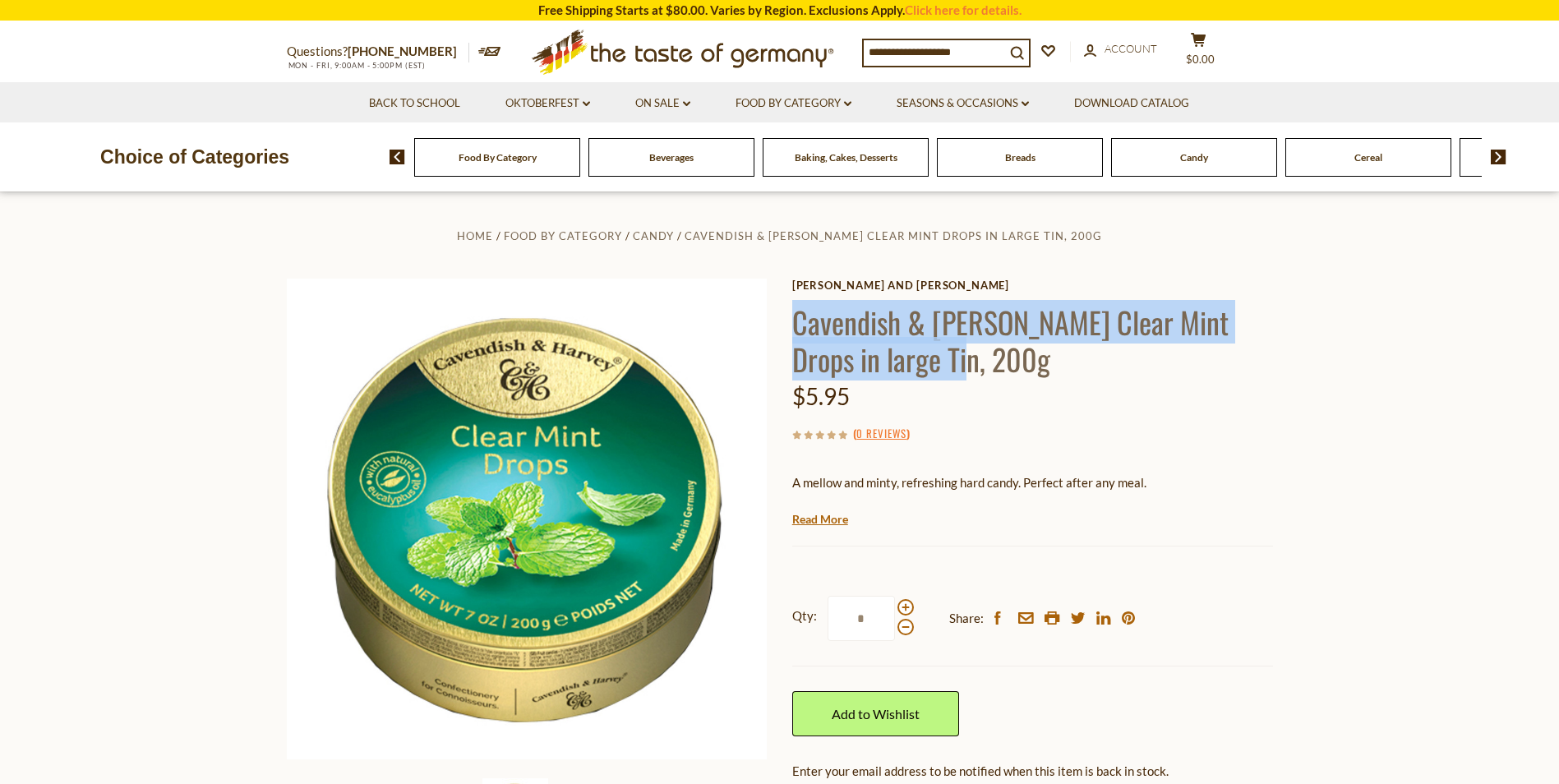
drag, startPoint x: 964, startPoint y: 355, endPoint x: 797, endPoint y: 338, distance: 167.9
click at [797, 338] on h1 "Cavendish & [PERSON_NAME] Clear Mint Drops in large Tin, 200g" at bounding box center [1032, 340] width 481 height 74
drag, startPoint x: 797, startPoint y: 338, endPoint x: 896, endPoint y: 325, distance: 99.8
copy h1 "Cavendish & [PERSON_NAME] Clear Mint Drops in large Tin, 200g"
